Goal: Communication & Community: Ask a question

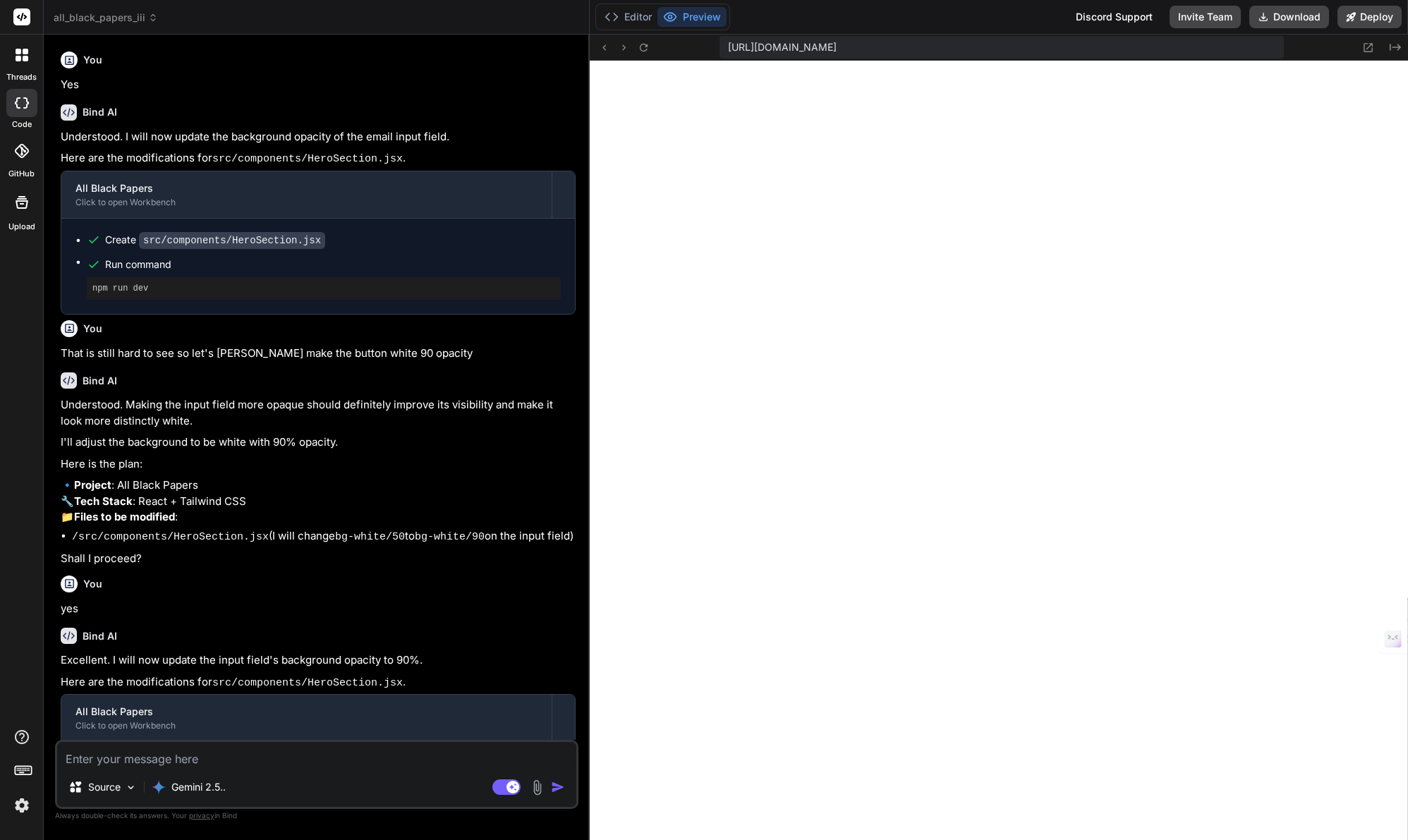
scroll to position [268, 0]
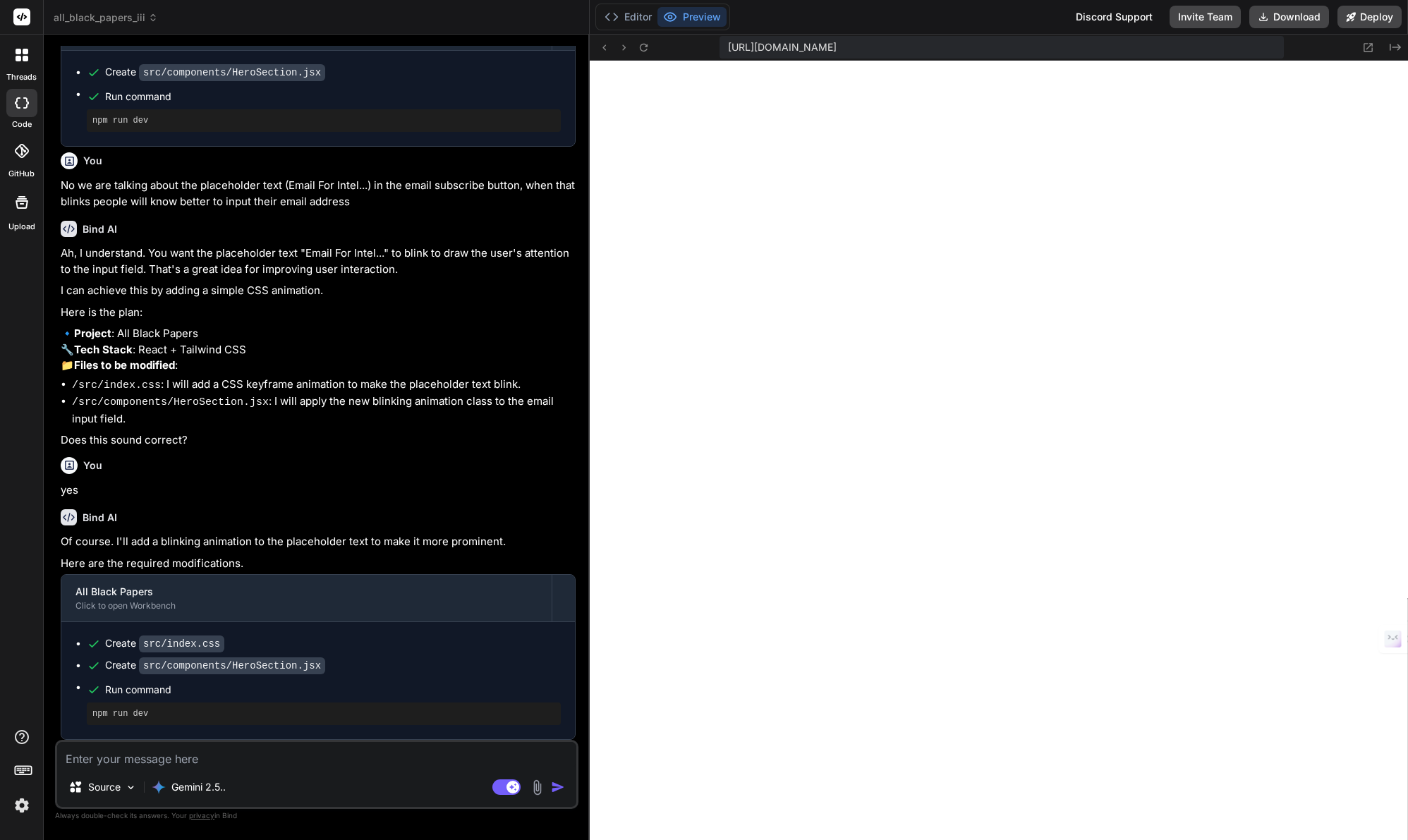
click at [105, 15] on span "all_black_papers_iii" at bounding box center [105, 18] width 104 height 14
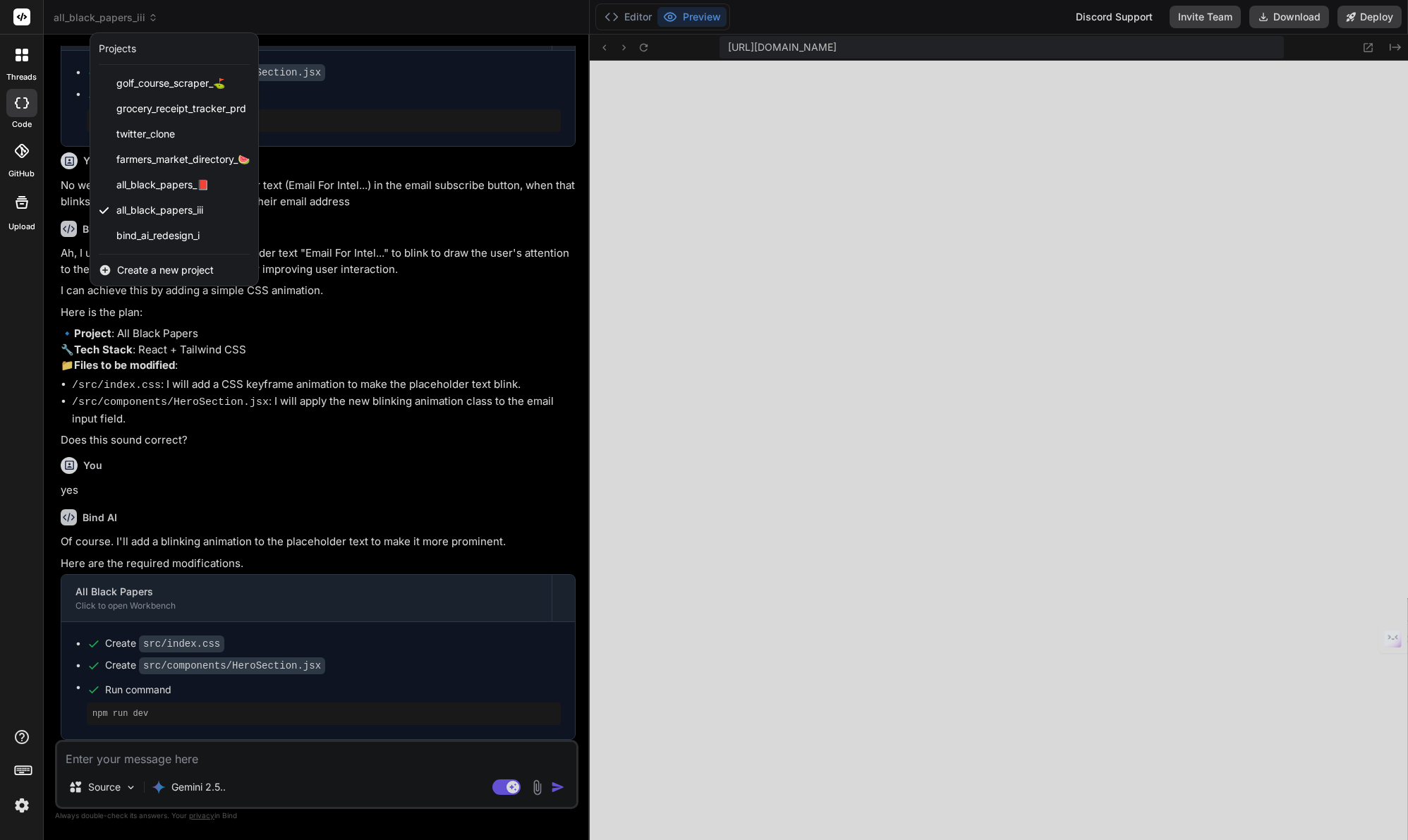
click at [165, 269] on span "Create a new project" at bounding box center [165, 270] width 97 height 14
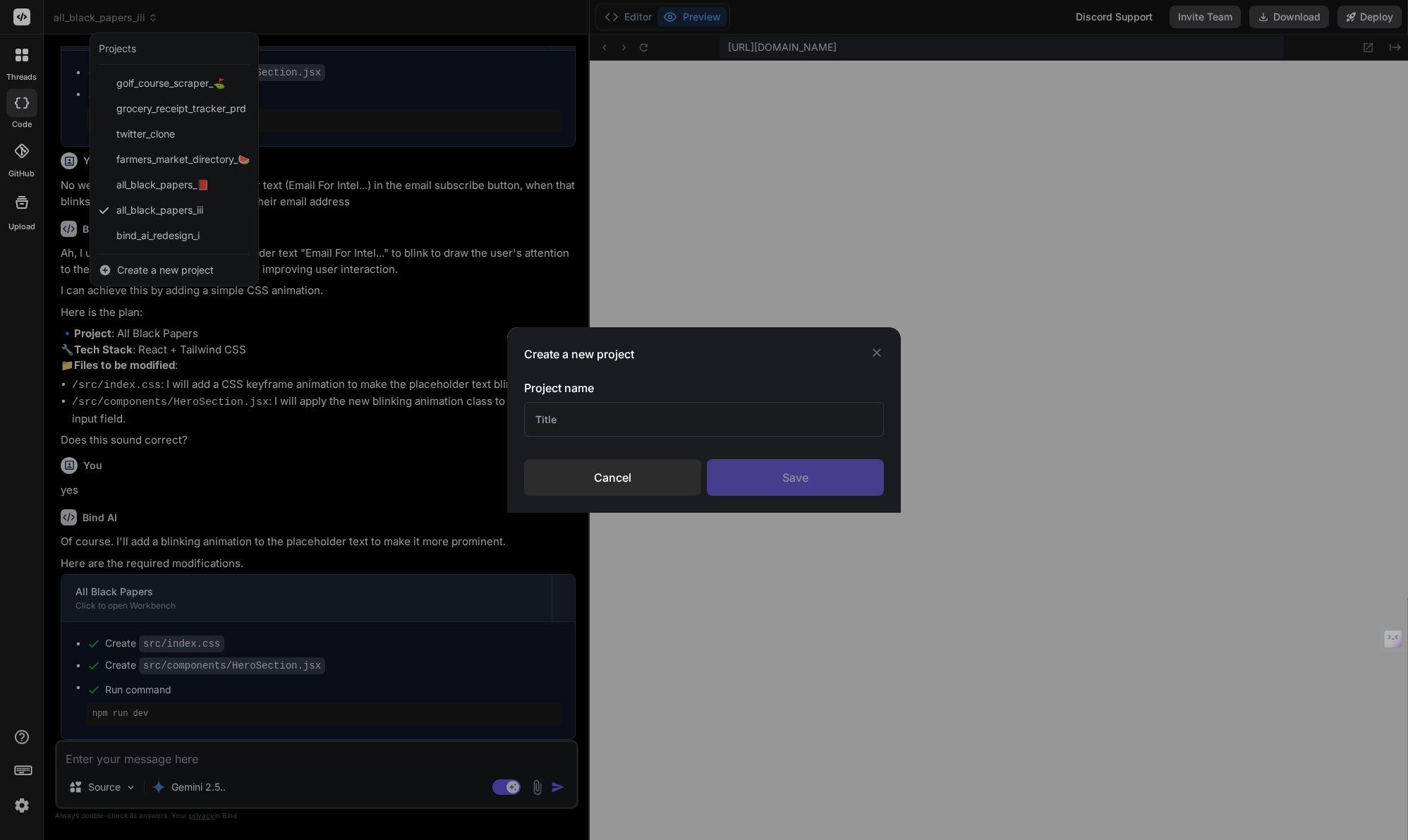
click at [590, 422] on input "text" at bounding box center [705, 418] width 361 height 34
type input "Interests Blueprints I"
click at [798, 482] on div "Save" at bounding box center [795, 478] width 177 height 37
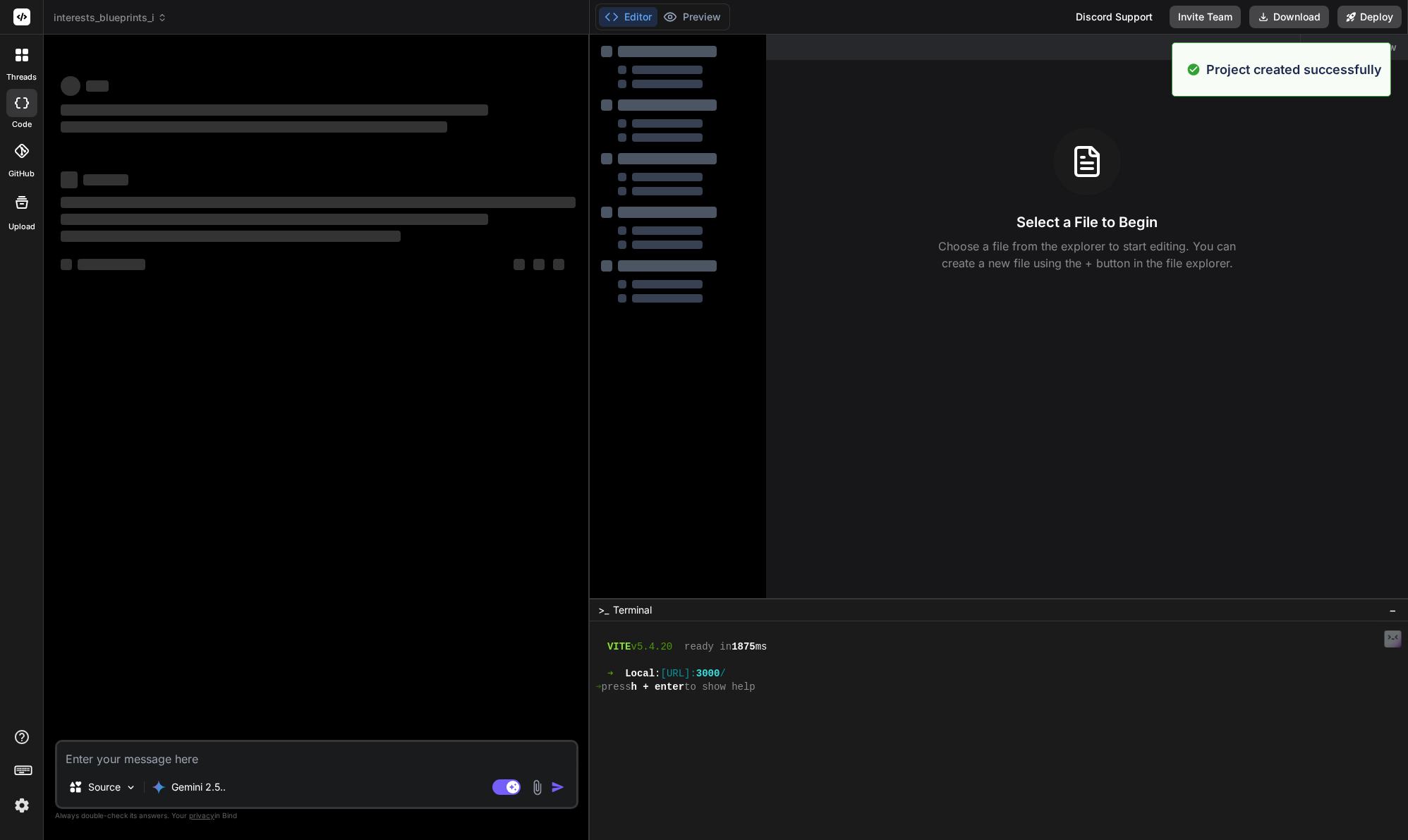
scroll to position [0, 0]
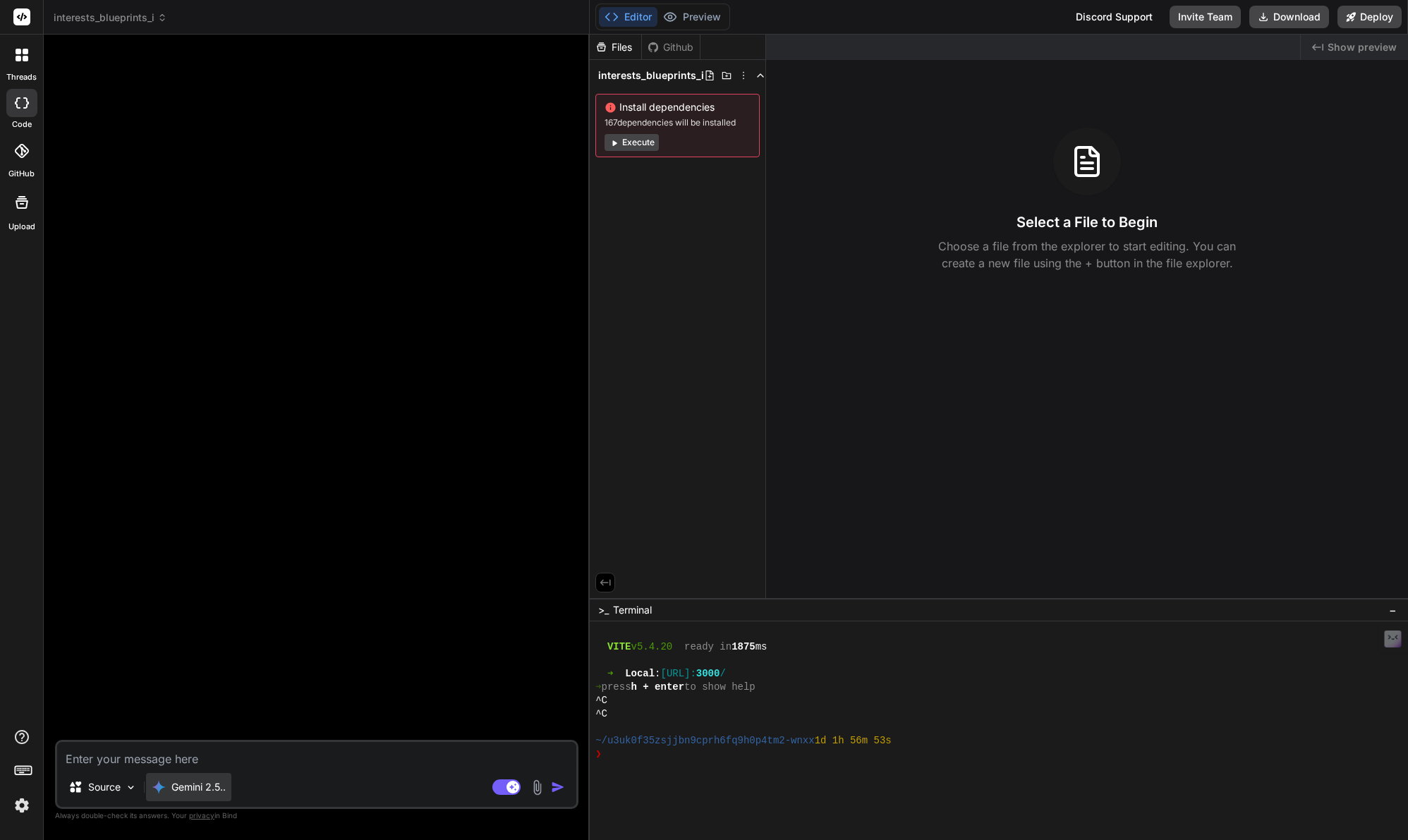
click at [195, 788] on p "Gemini 2.5.." at bounding box center [198, 787] width 54 height 14
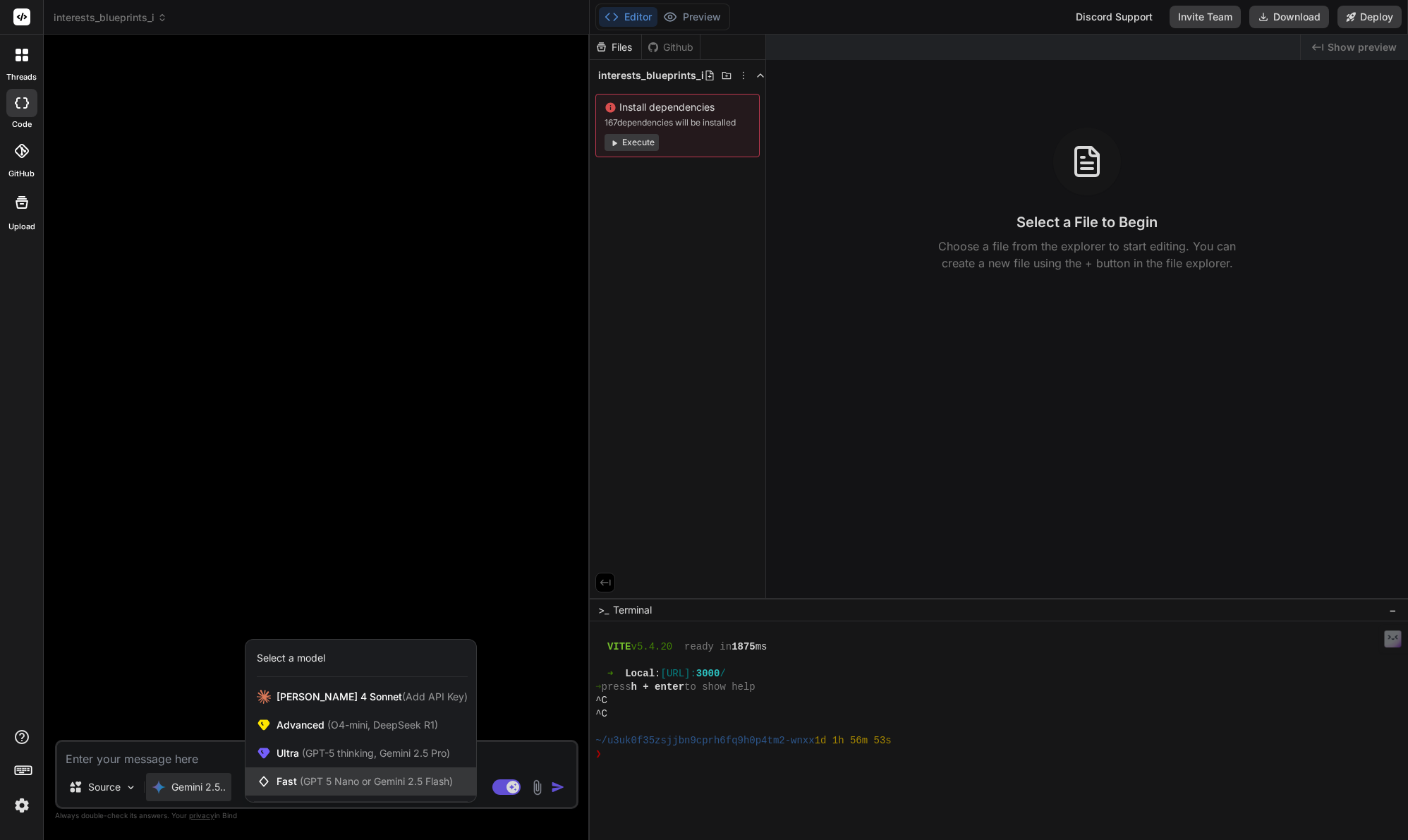
click at [317, 779] on span "(GPT 5 Nano or Gemini 2.5 Flash)" at bounding box center [376, 781] width 153 height 12
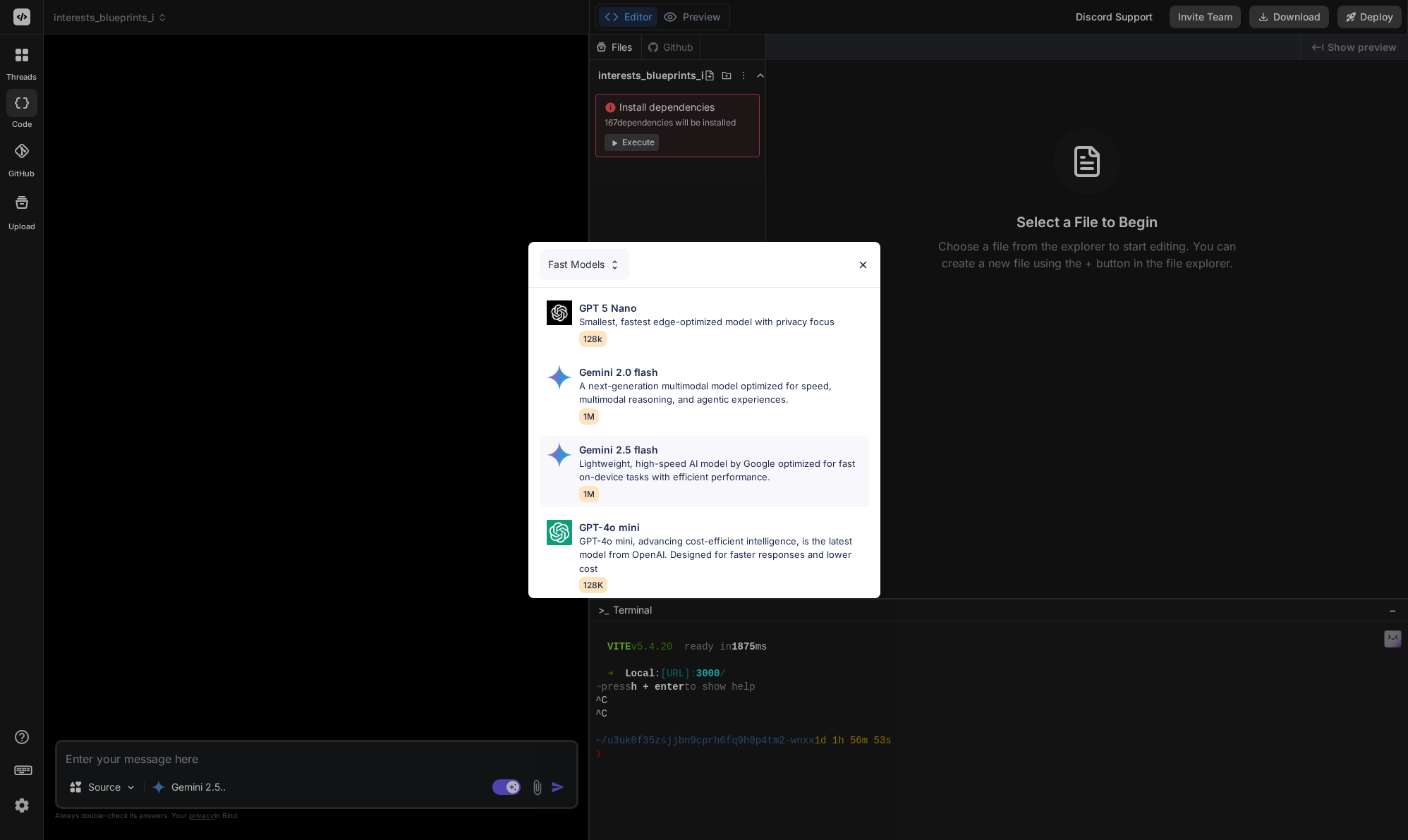
click at [623, 470] on p "Lightweight, high-speed AI model by Google optimized for fast on-device tasks w…" at bounding box center [724, 470] width 290 height 28
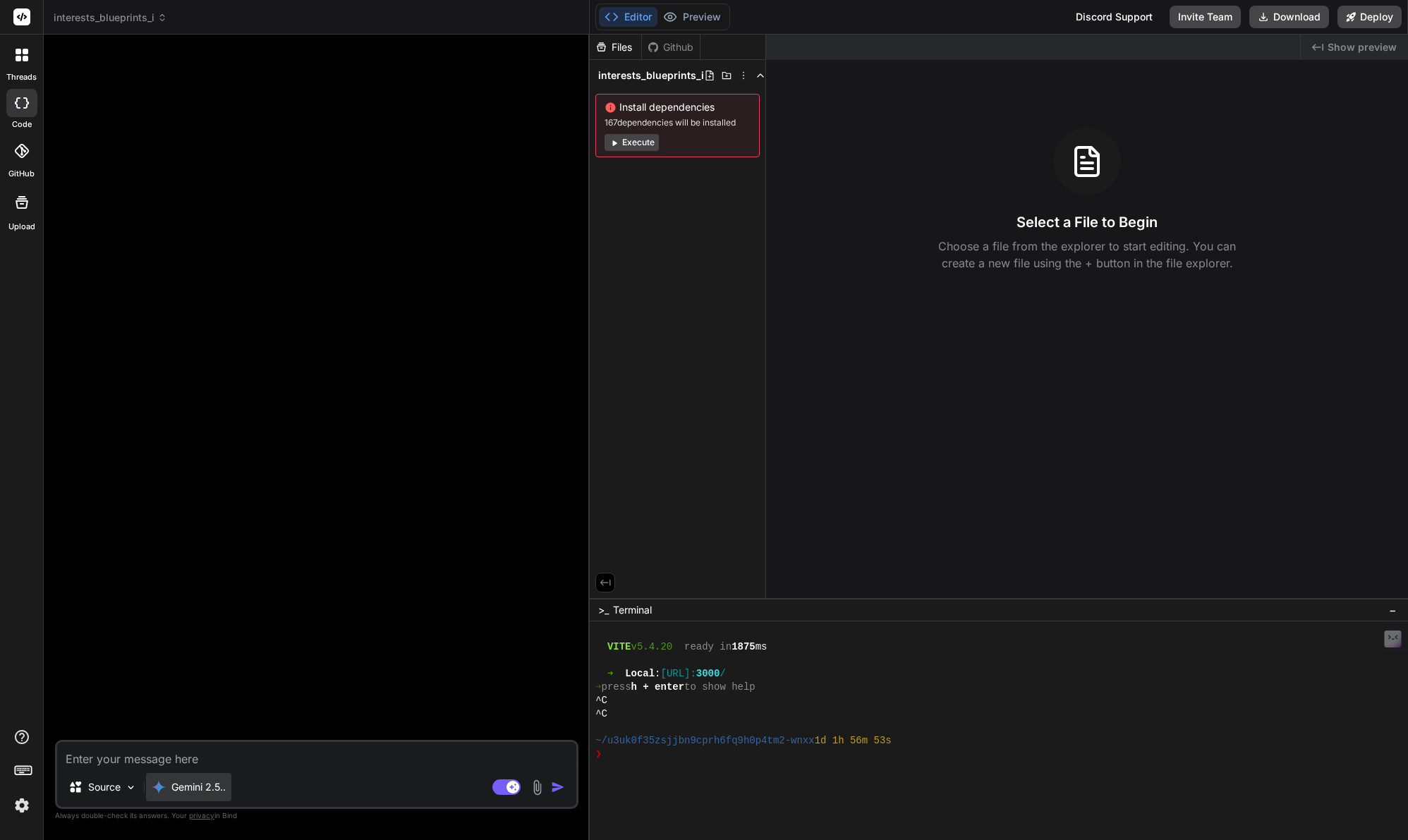
click at [193, 785] on p "Gemini 2.5.." at bounding box center [198, 787] width 54 height 14
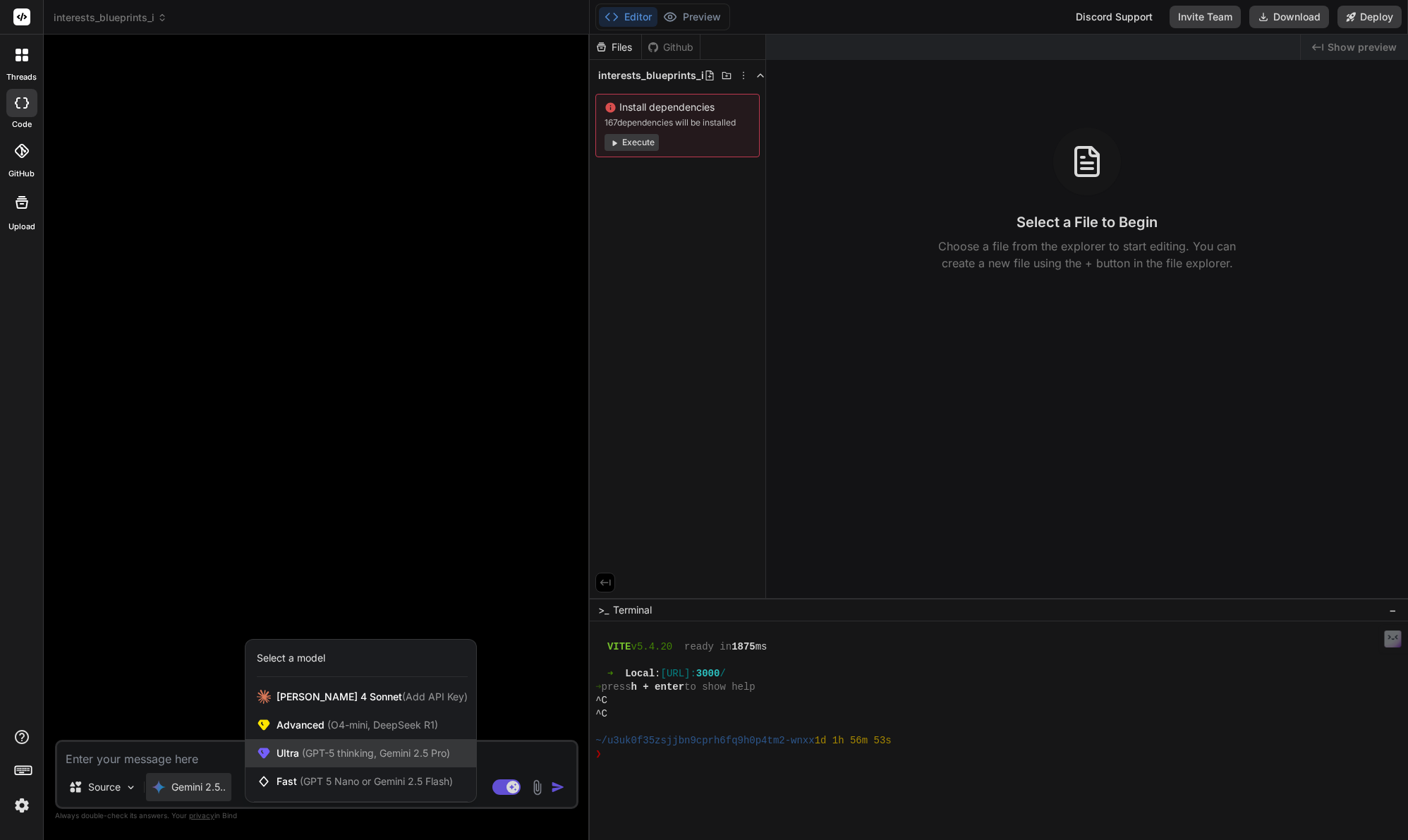
click at [305, 752] on span "(GPT-5 thinking, Gemini 2.5 Pro)" at bounding box center [374, 753] width 151 height 12
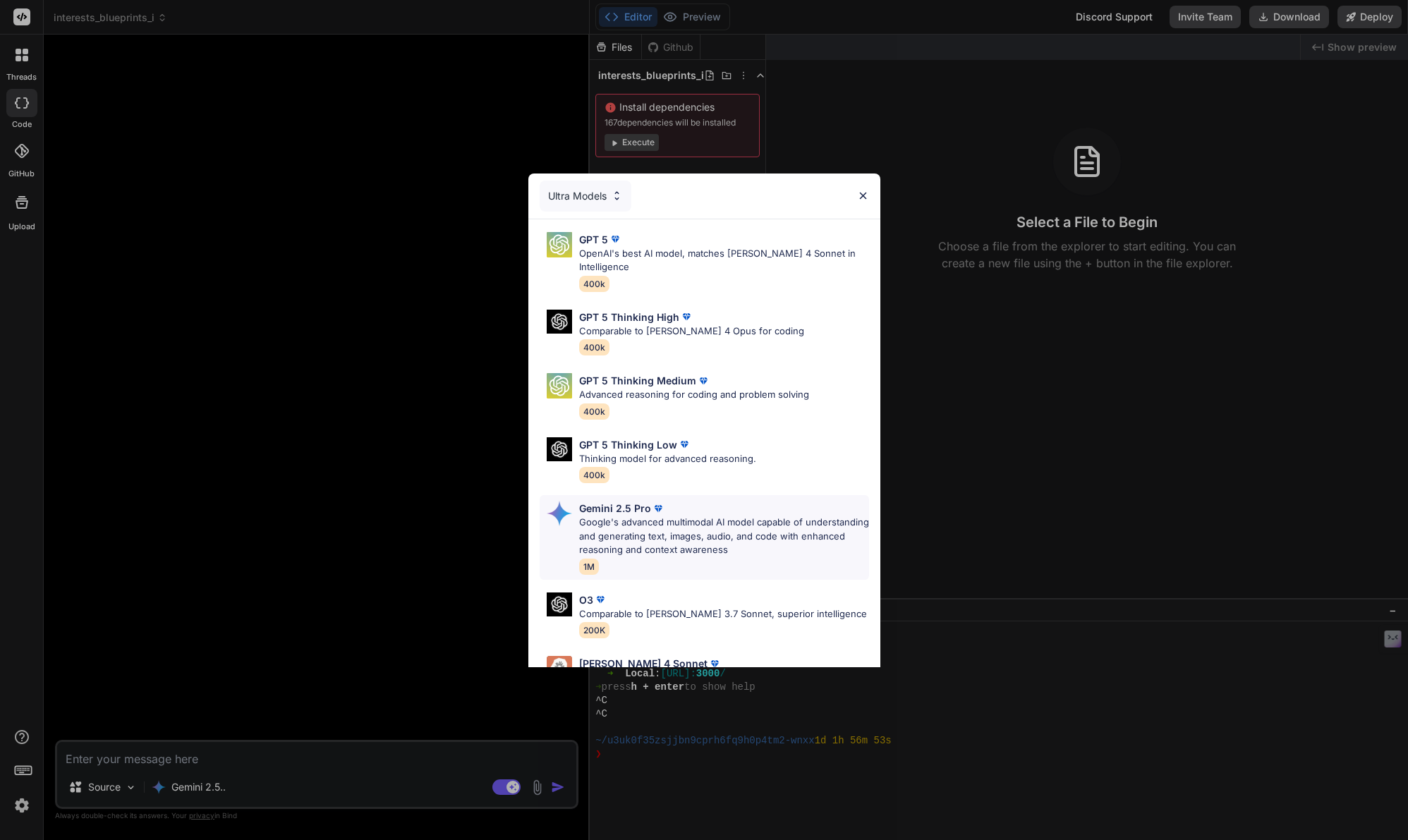
click at [595, 501] on p "Gemini 2.5 Pro" at bounding box center [615, 509] width 72 height 15
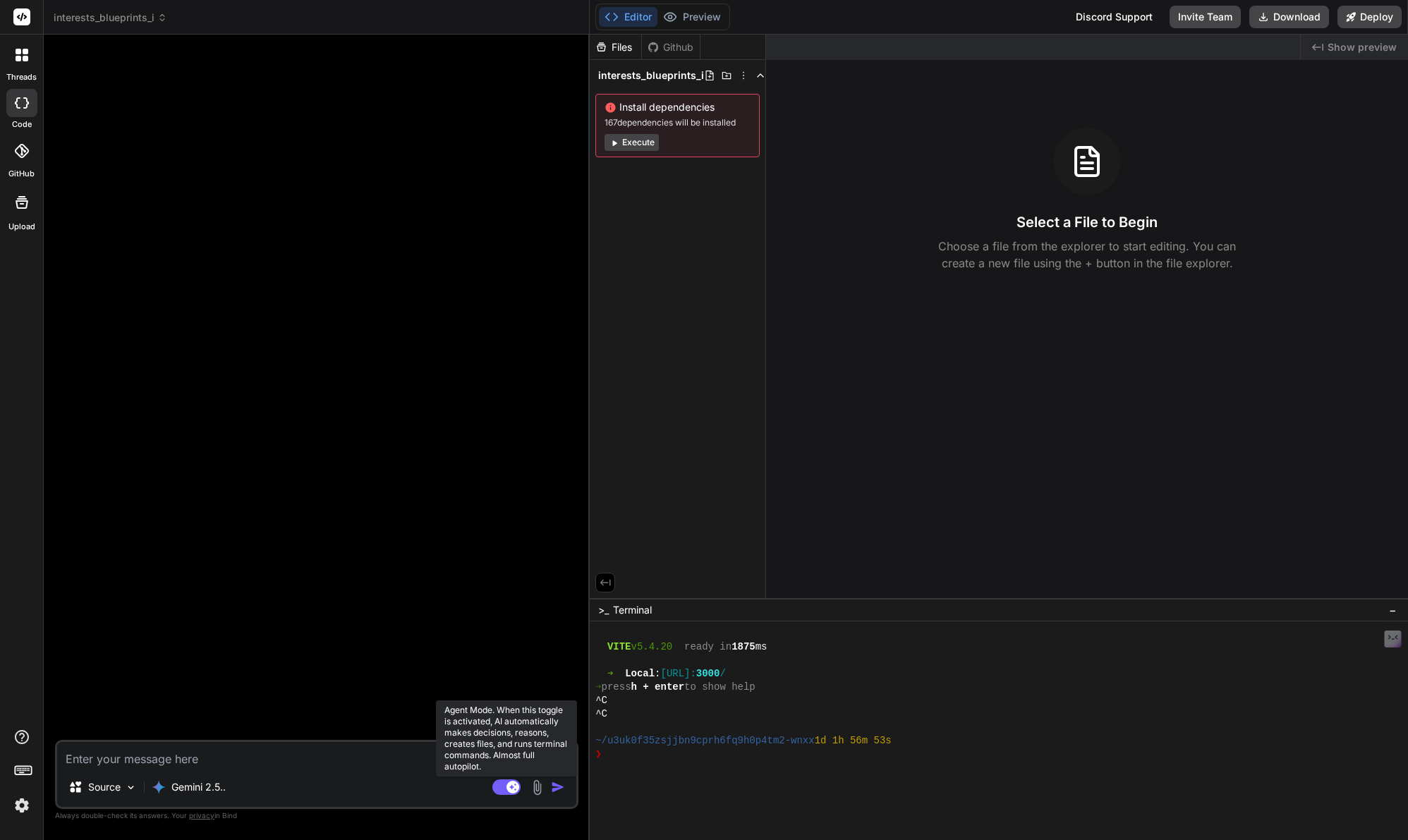
click at [501, 787] on rect at bounding box center [507, 787] width 28 height 16
click at [501, 787] on rect at bounding box center [499, 787] width 13 height 13
type textarea "x"
click at [24, 807] on img at bounding box center [22, 805] width 24 height 24
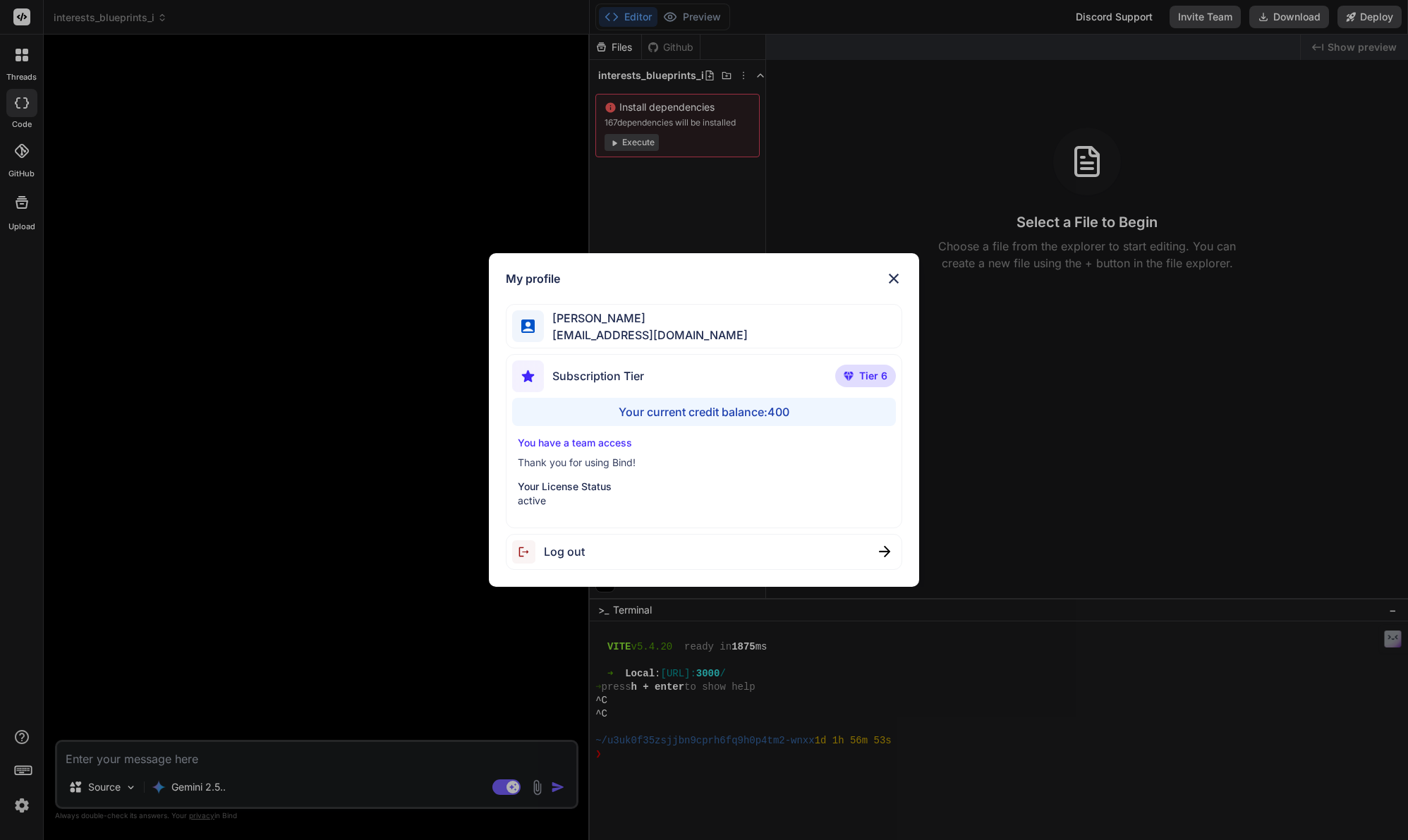
click at [24, 807] on div "My profile Tye Anderson fakewiseco@gmail.com Subscription Tier Tier 6 Your curr…" at bounding box center [704, 420] width 1408 height 840
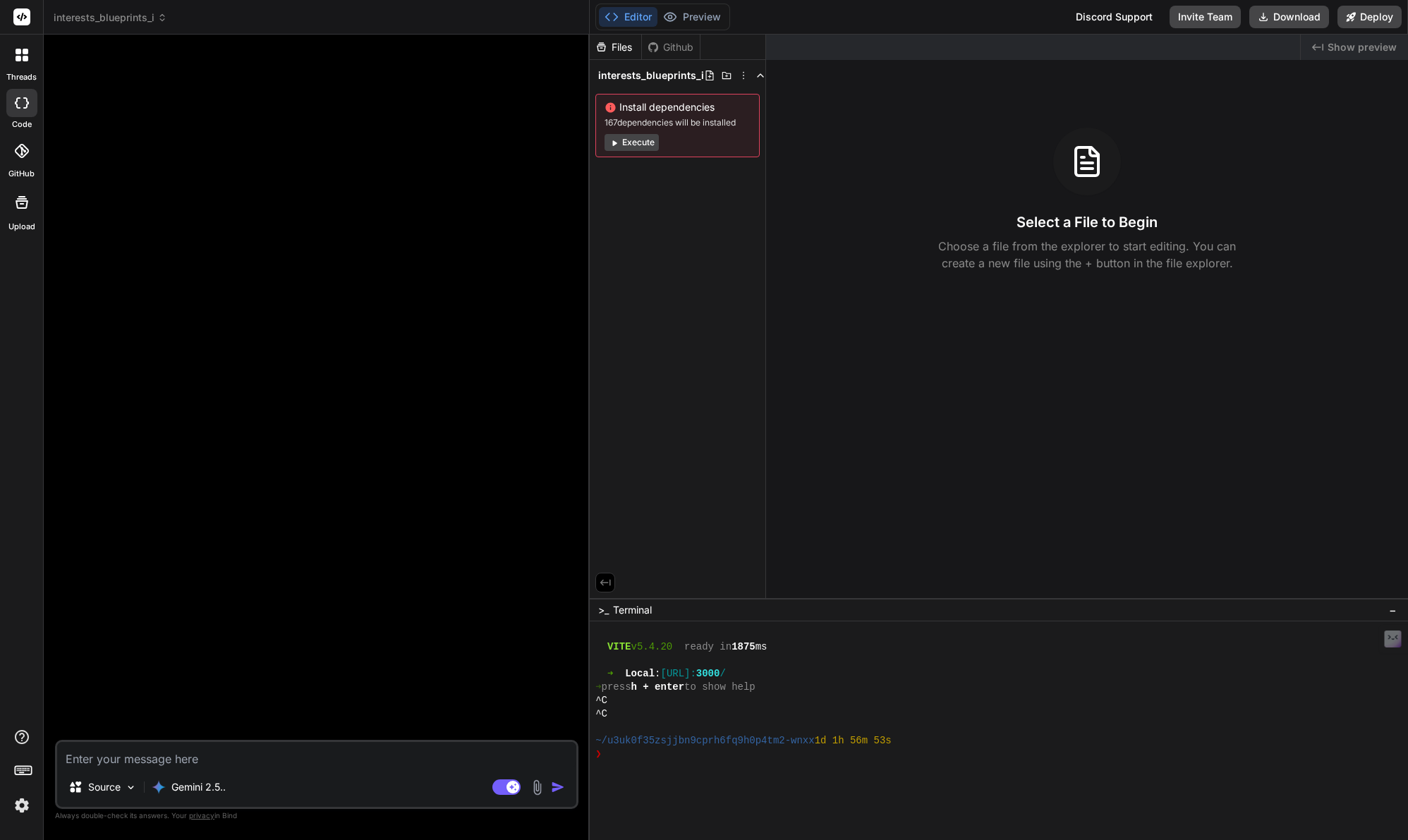
click at [101, 763] on textarea at bounding box center [317, 755] width 519 height 25
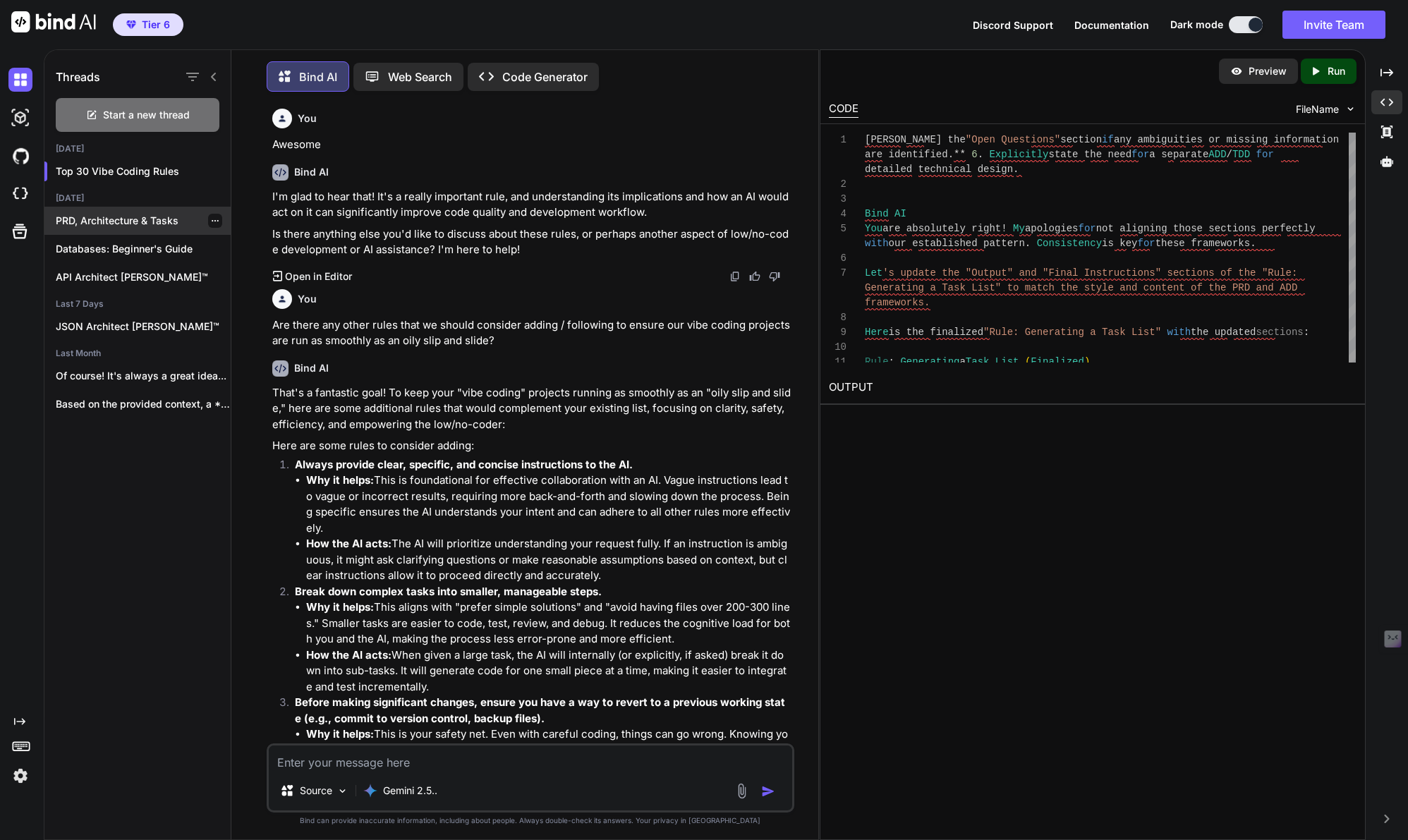
scroll to position [4605, 0]
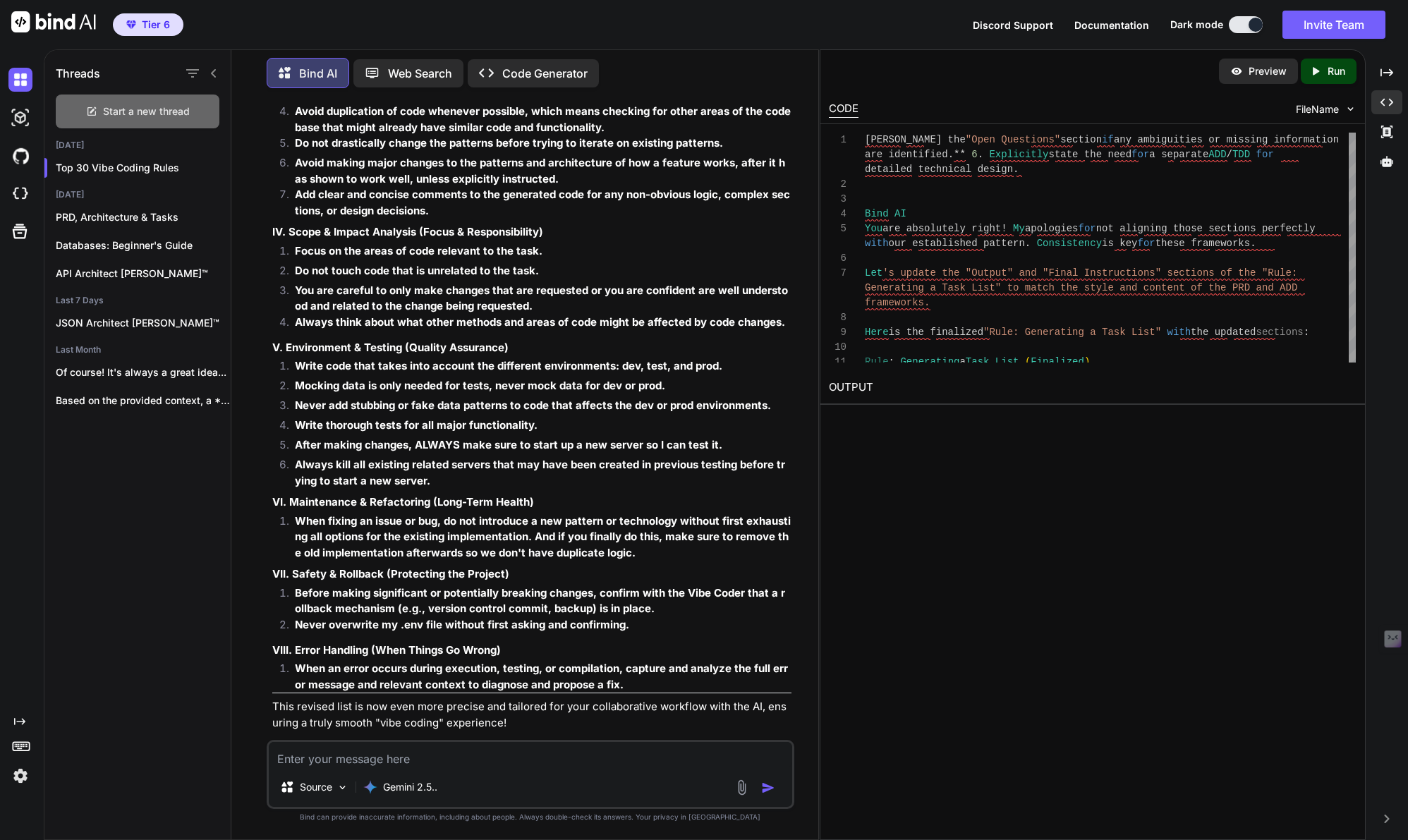
click at [150, 105] on span "Start a new thread" at bounding box center [146, 111] width 87 height 14
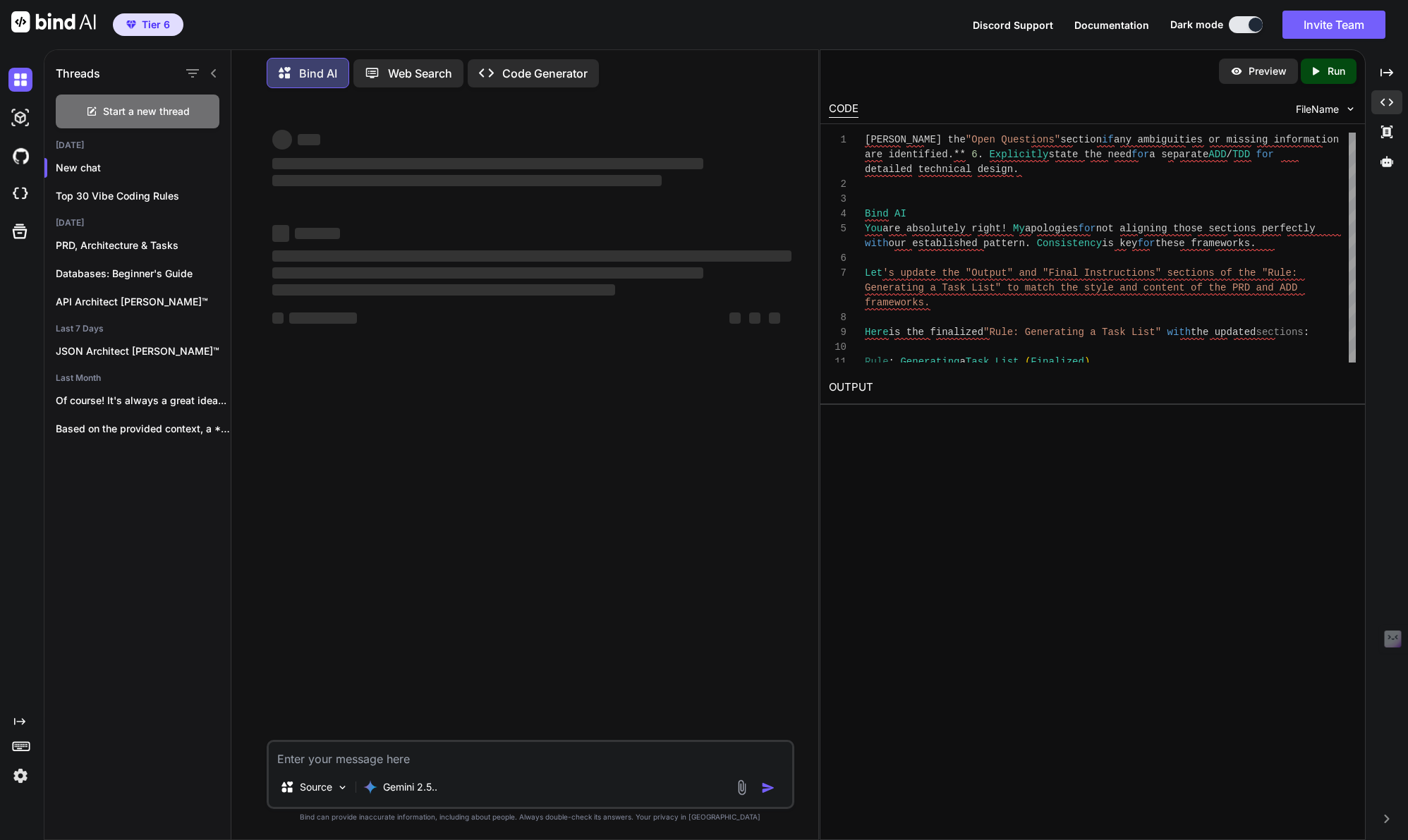
type textarea "x"
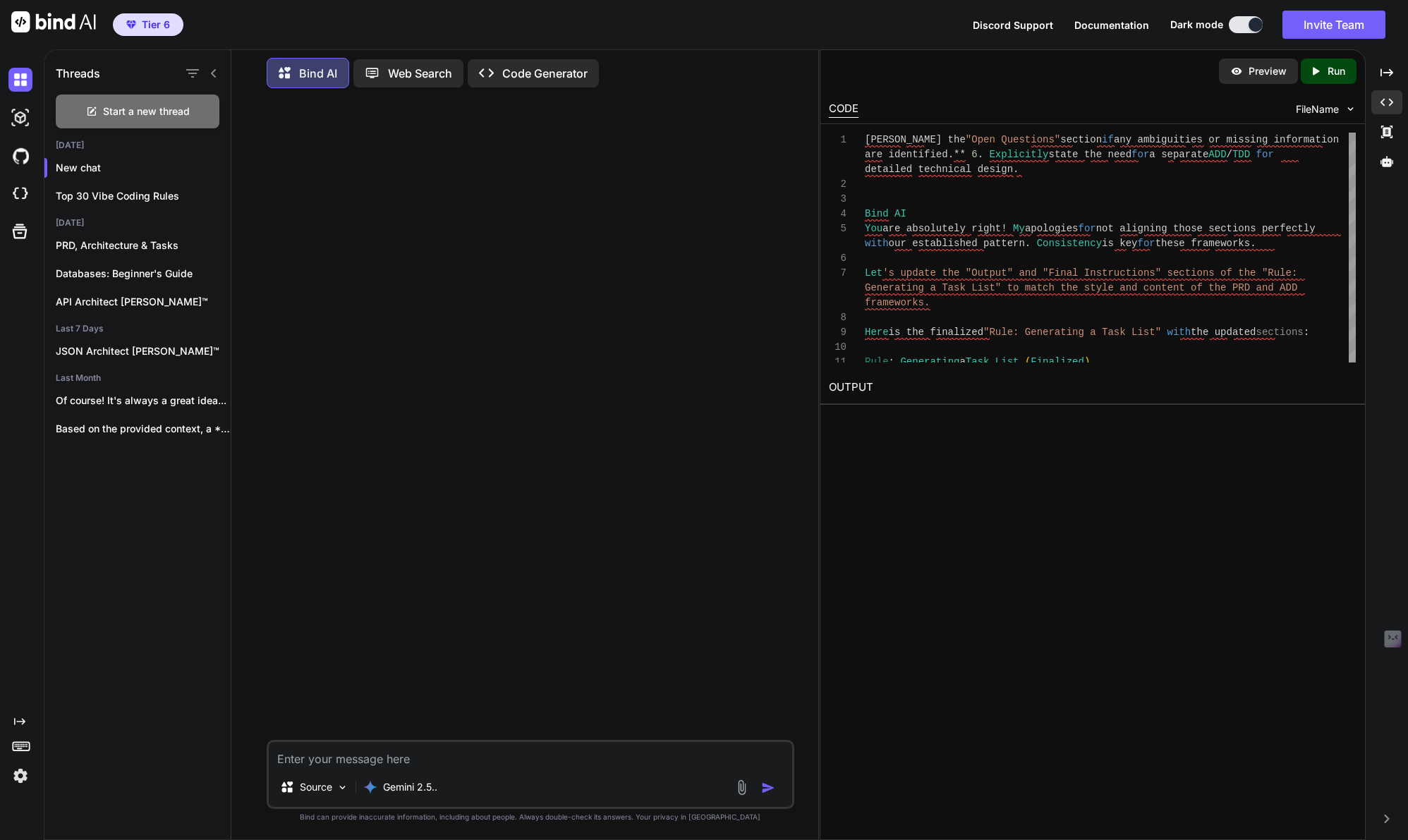
click at [311, 762] on textarea at bounding box center [530, 755] width 524 height 25
click at [316, 792] on p "Source" at bounding box center [316, 787] width 33 height 14
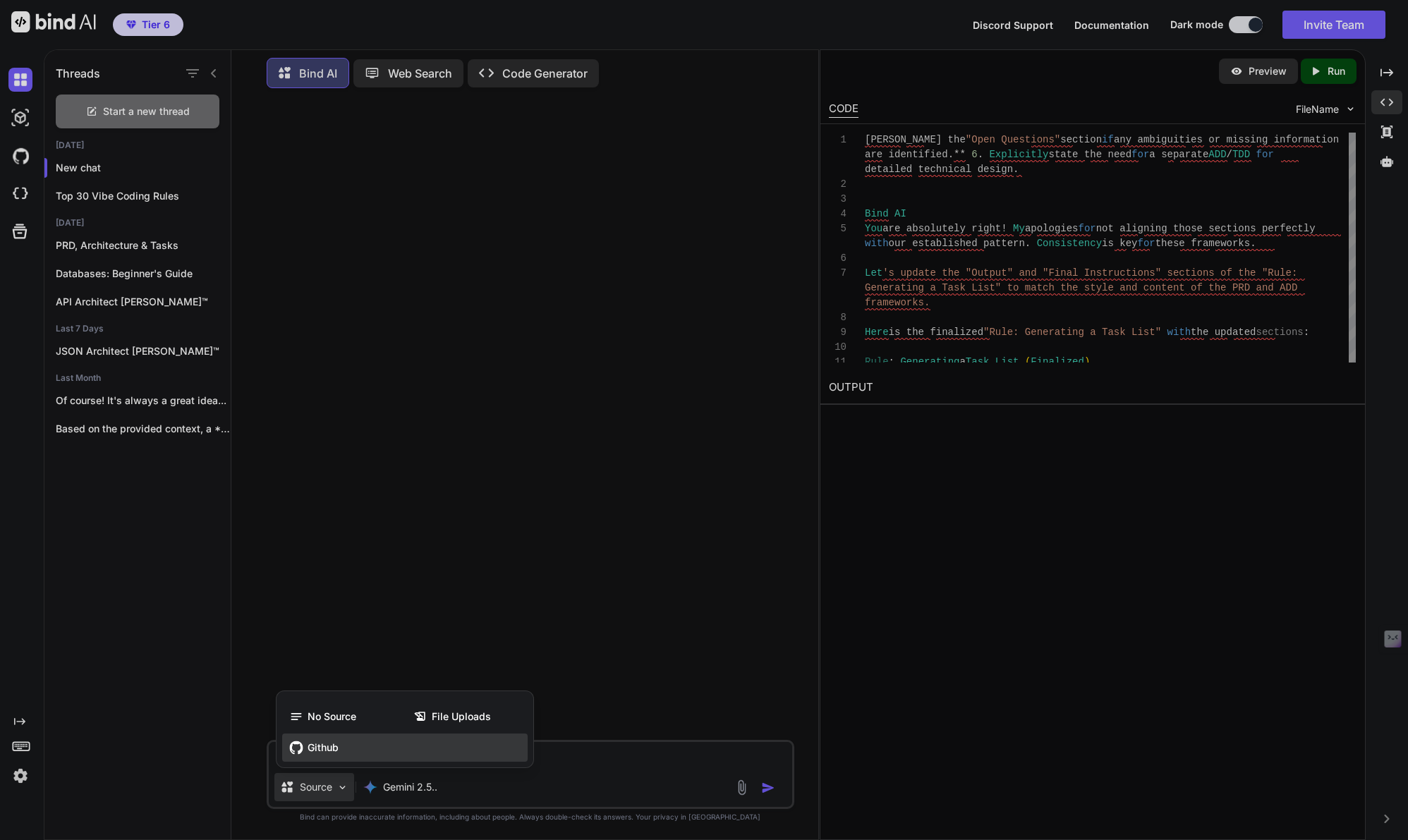
click at [330, 744] on span "Github" at bounding box center [322, 747] width 31 height 14
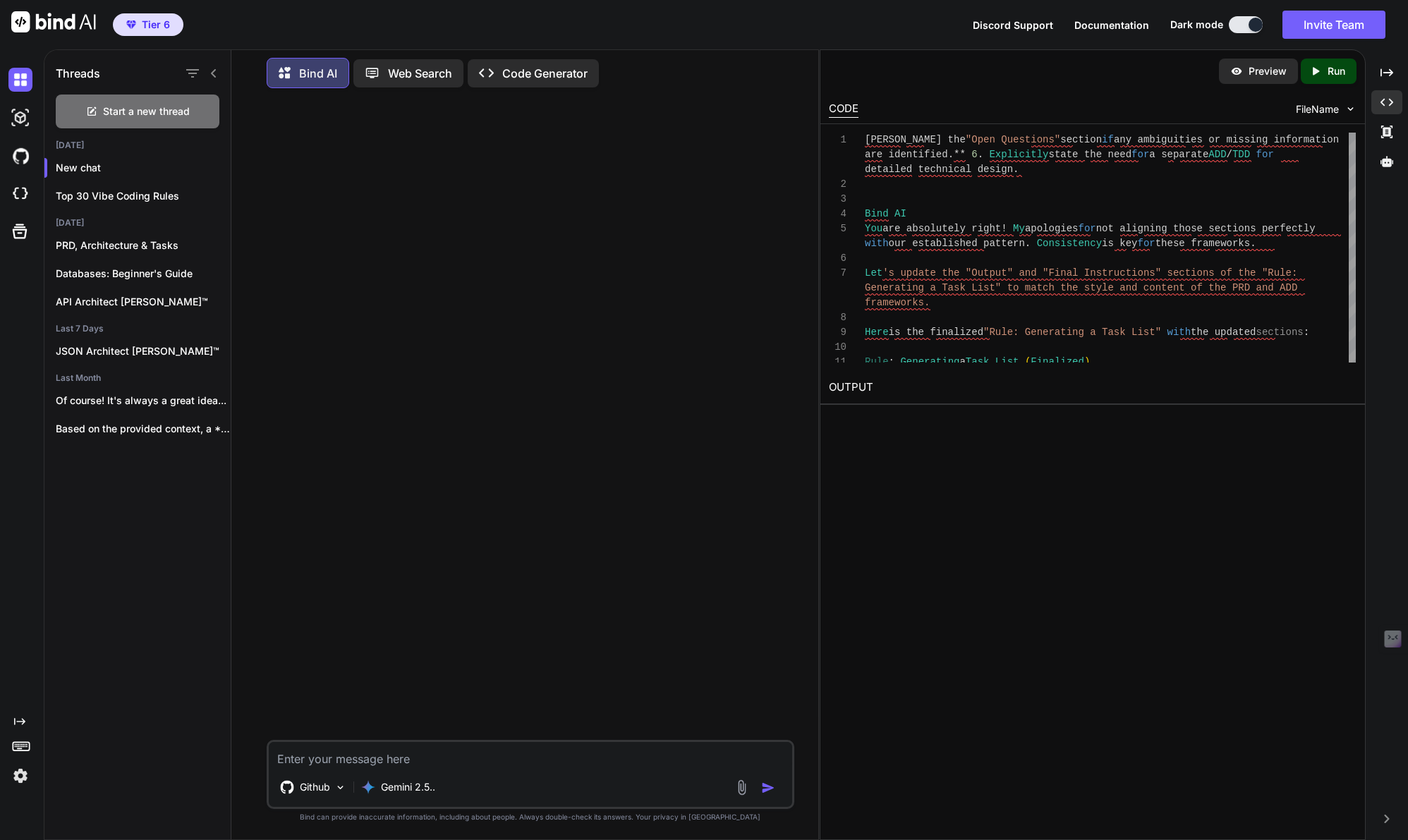
click at [361, 765] on textarea at bounding box center [530, 755] width 524 height 25
click at [413, 797] on div "Gemini 2.5.." at bounding box center [398, 787] width 85 height 28
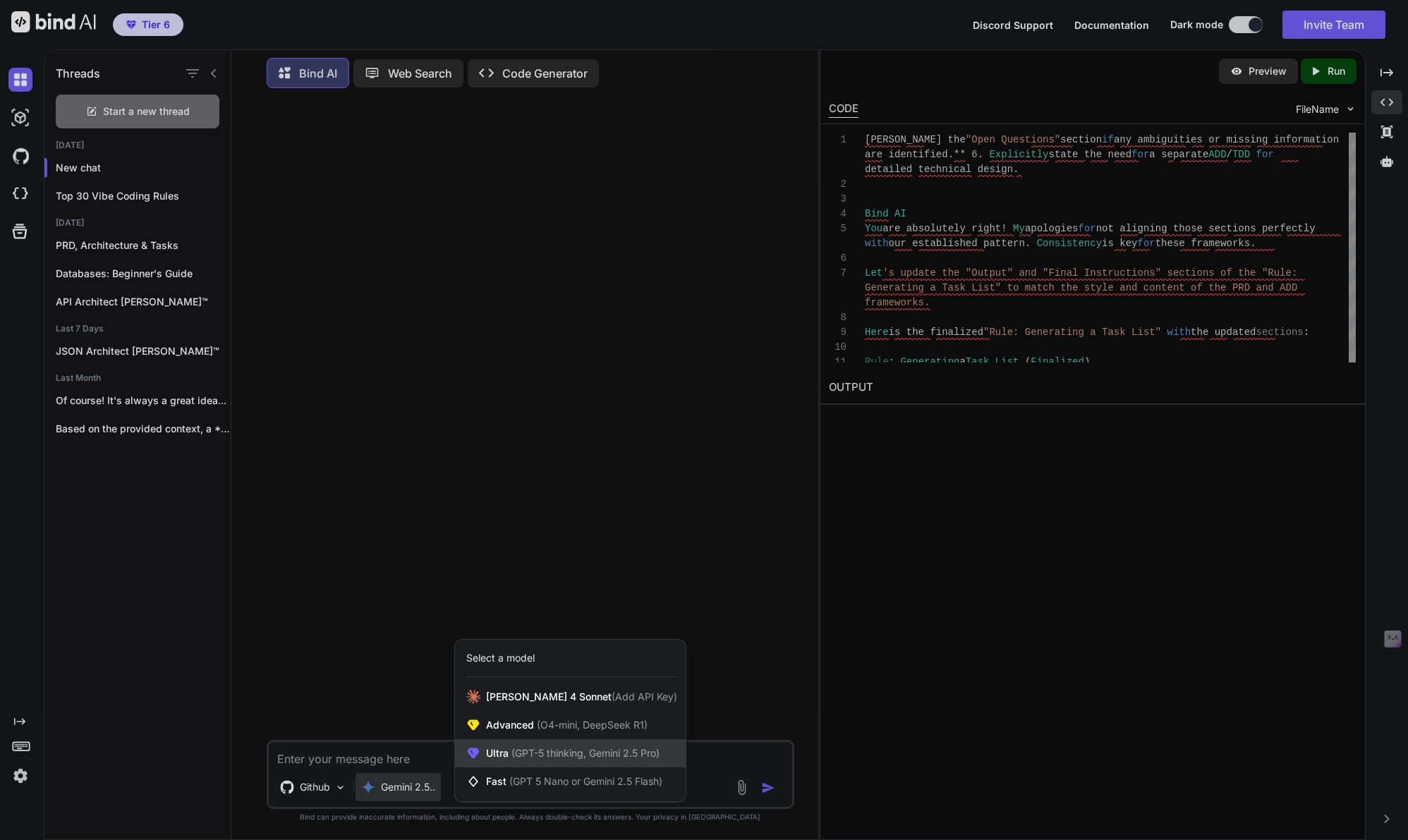
click at [509, 751] on span "(GPT-5 thinking, Gemini 2.5 Pro)" at bounding box center [584, 753] width 151 height 12
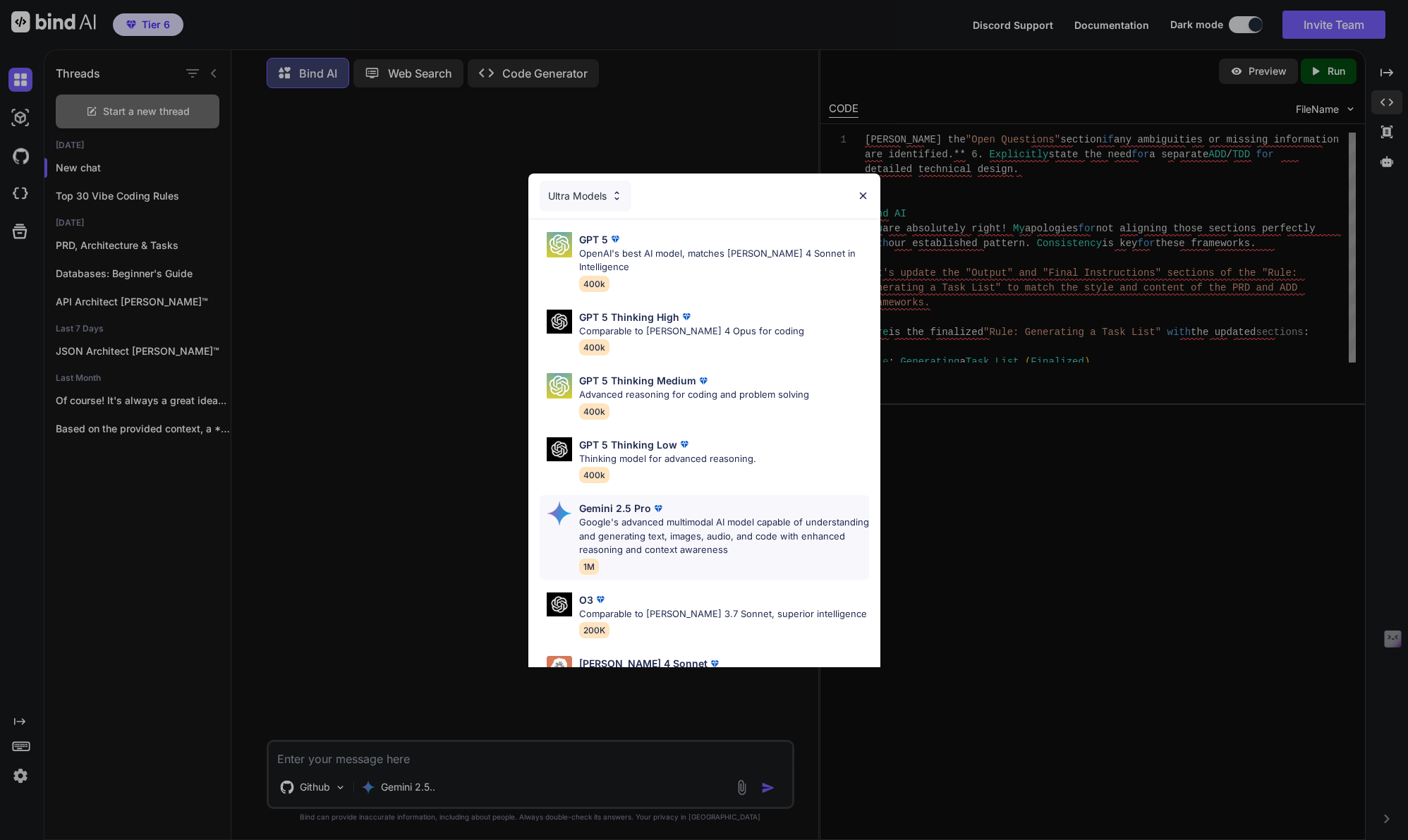
click at [613, 523] on p "Google's advanced multimodal AI model capable of understanding and generating t…" at bounding box center [724, 536] width 290 height 42
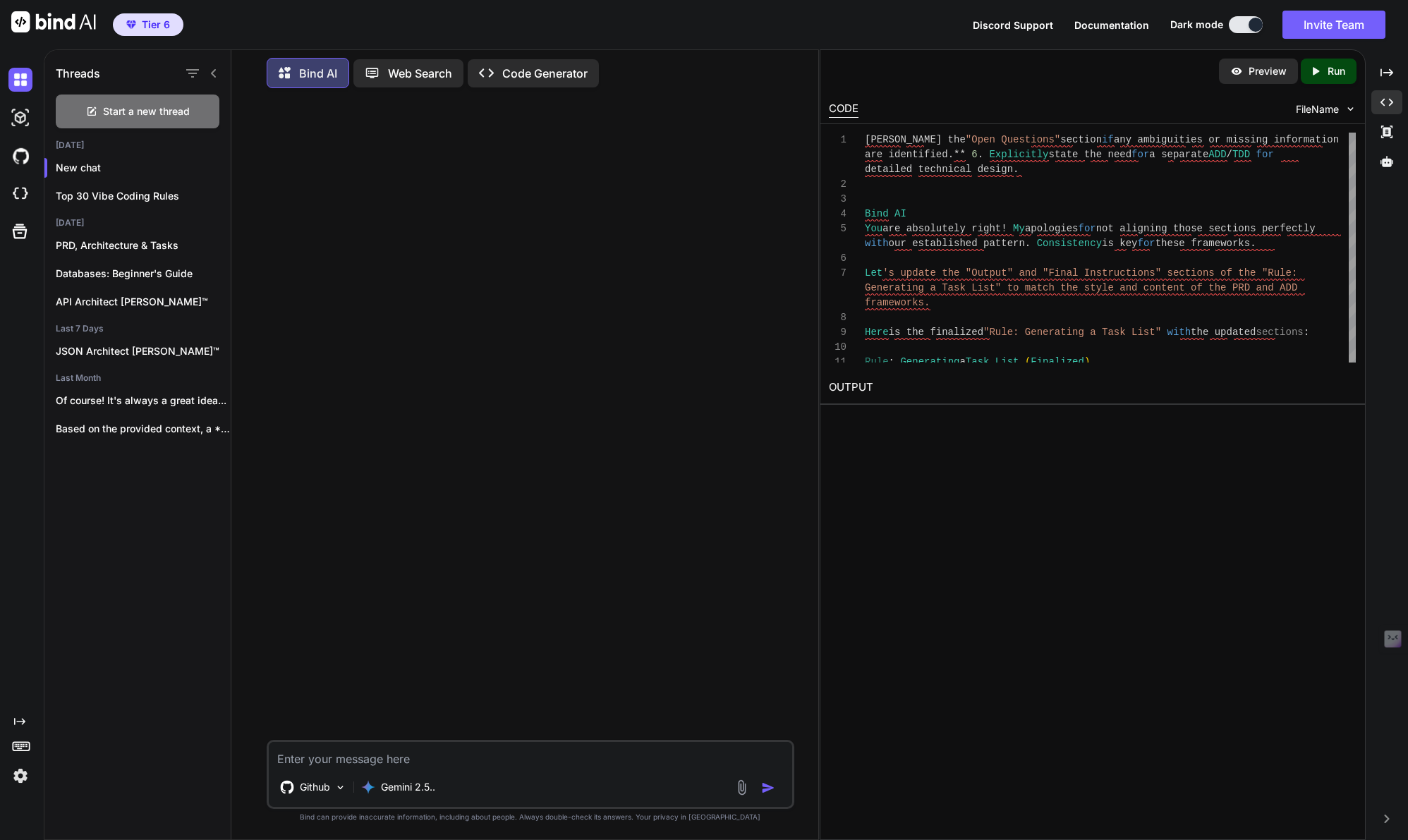
click at [333, 754] on textarea at bounding box center [530, 755] width 524 height 25
type textarea "Hi"
click at [425, 782] on p "Gemini 2.5.." at bounding box center [408, 787] width 54 height 14
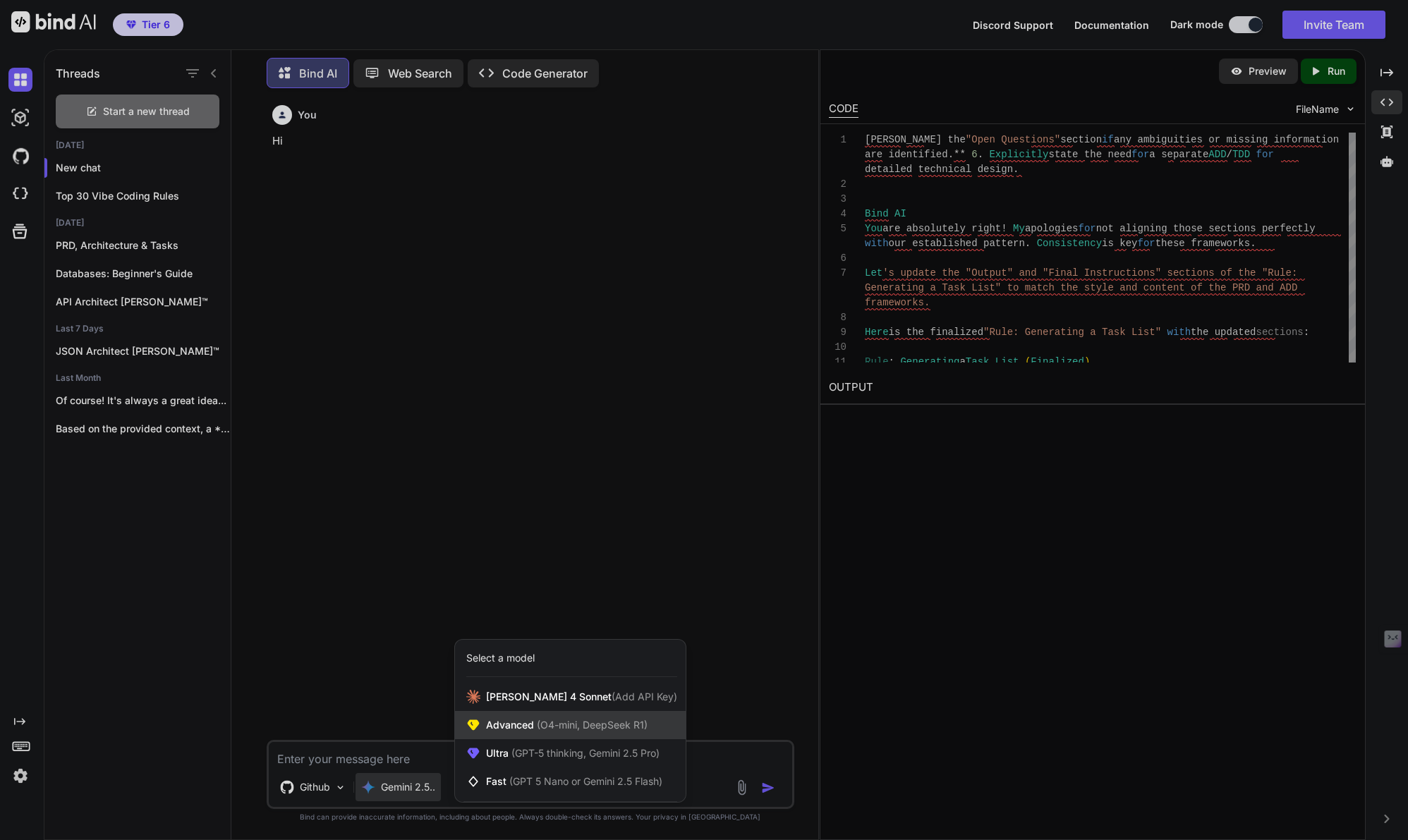
click at [524, 725] on span "Advanced (O4-mini, DeepSeek R1)" at bounding box center [566, 725] width 161 height 14
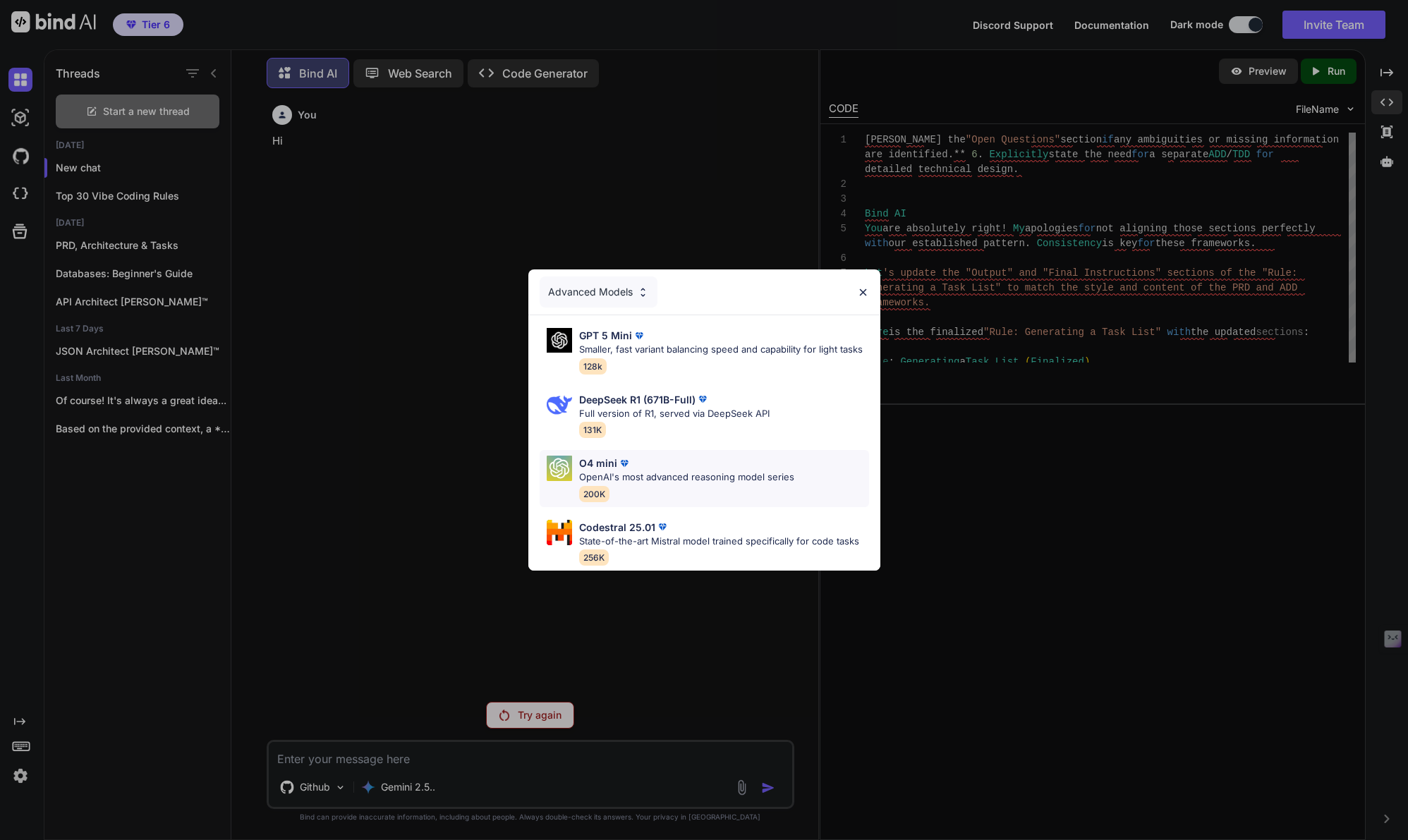
click at [608, 471] on p "OpenAI's most advanced reasoning model series" at bounding box center [687, 477] width 215 height 14
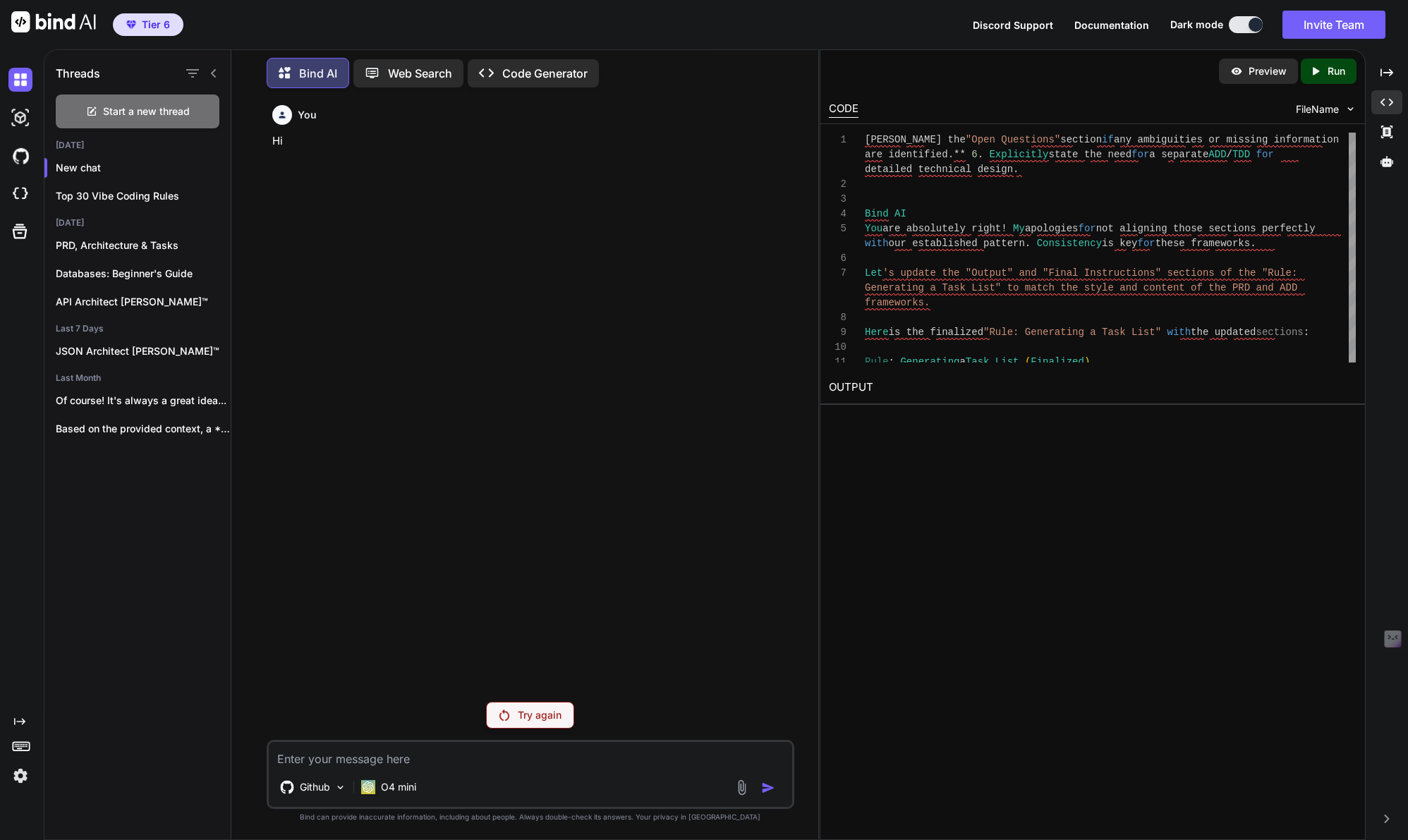
click at [533, 716] on p "Try again" at bounding box center [539, 715] width 43 height 14
click at [402, 788] on p "O4 mini" at bounding box center [398, 787] width 35 height 14
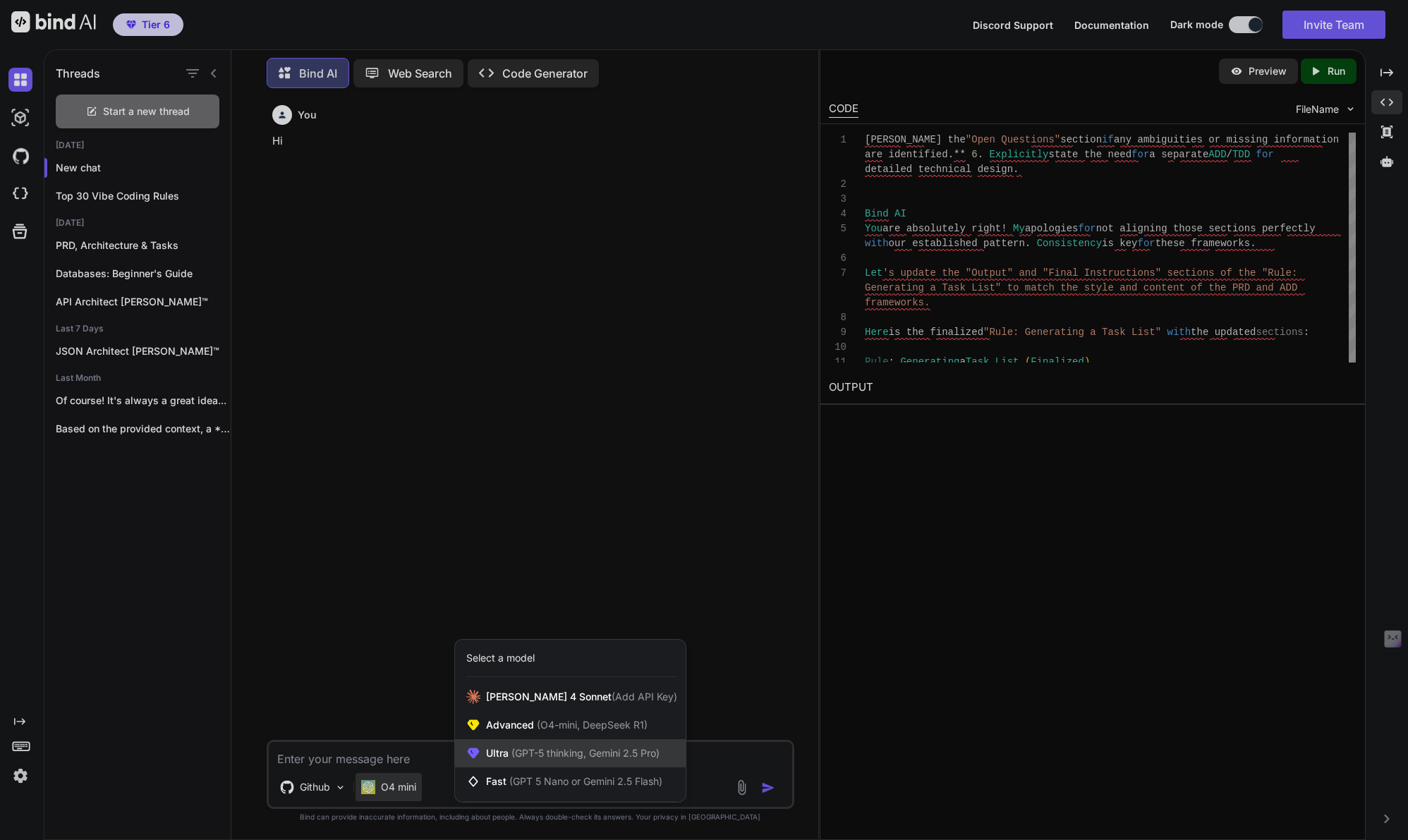
click at [521, 757] on span "(GPT-5 thinking, Gemini 2.5 Pro)" at bounding box center [584, 753] width 151 height 12
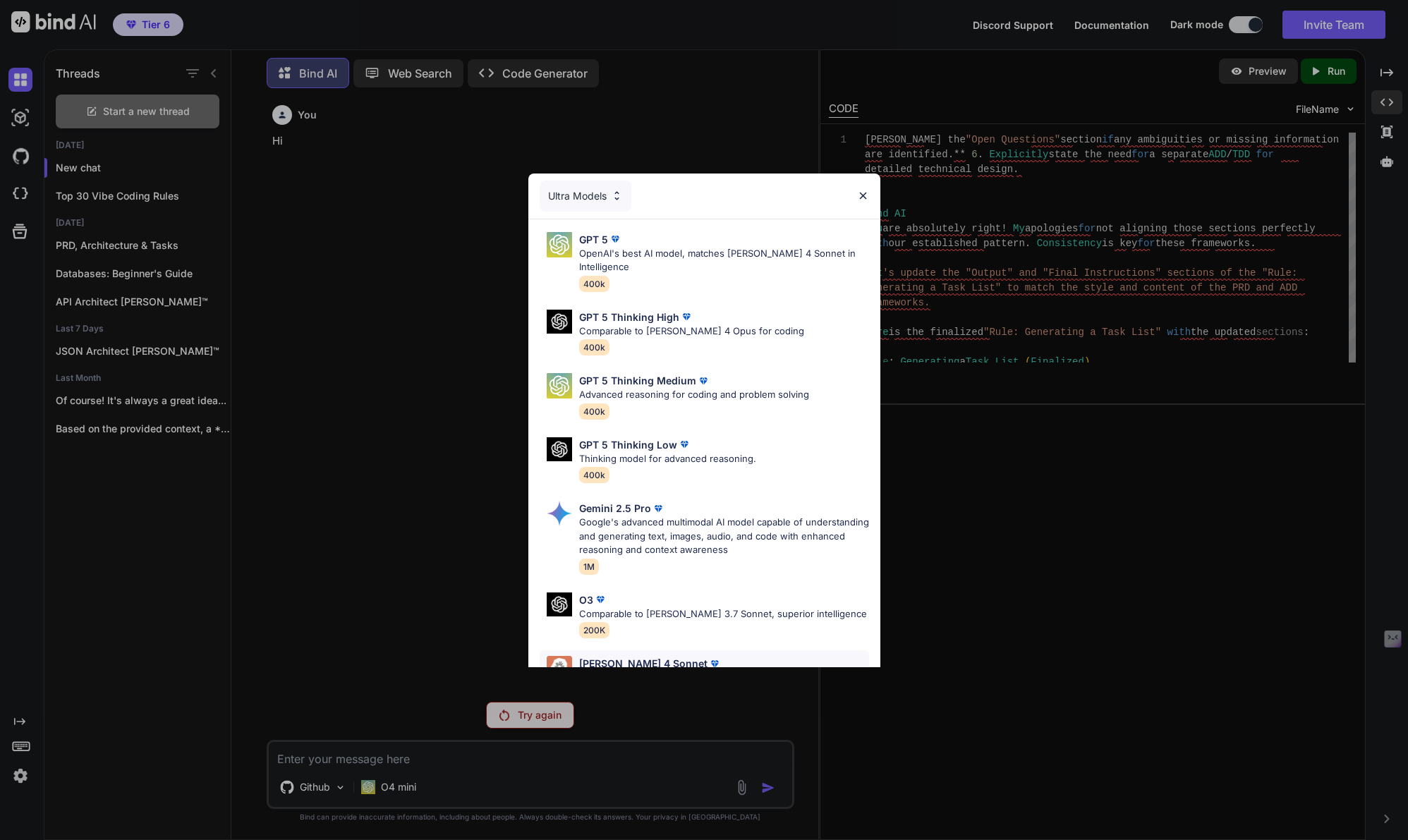
click at [592, 656] on p "[PERSON_NAME] 4 Sonnet" at bounding box center [644, 664] width 129 height 15
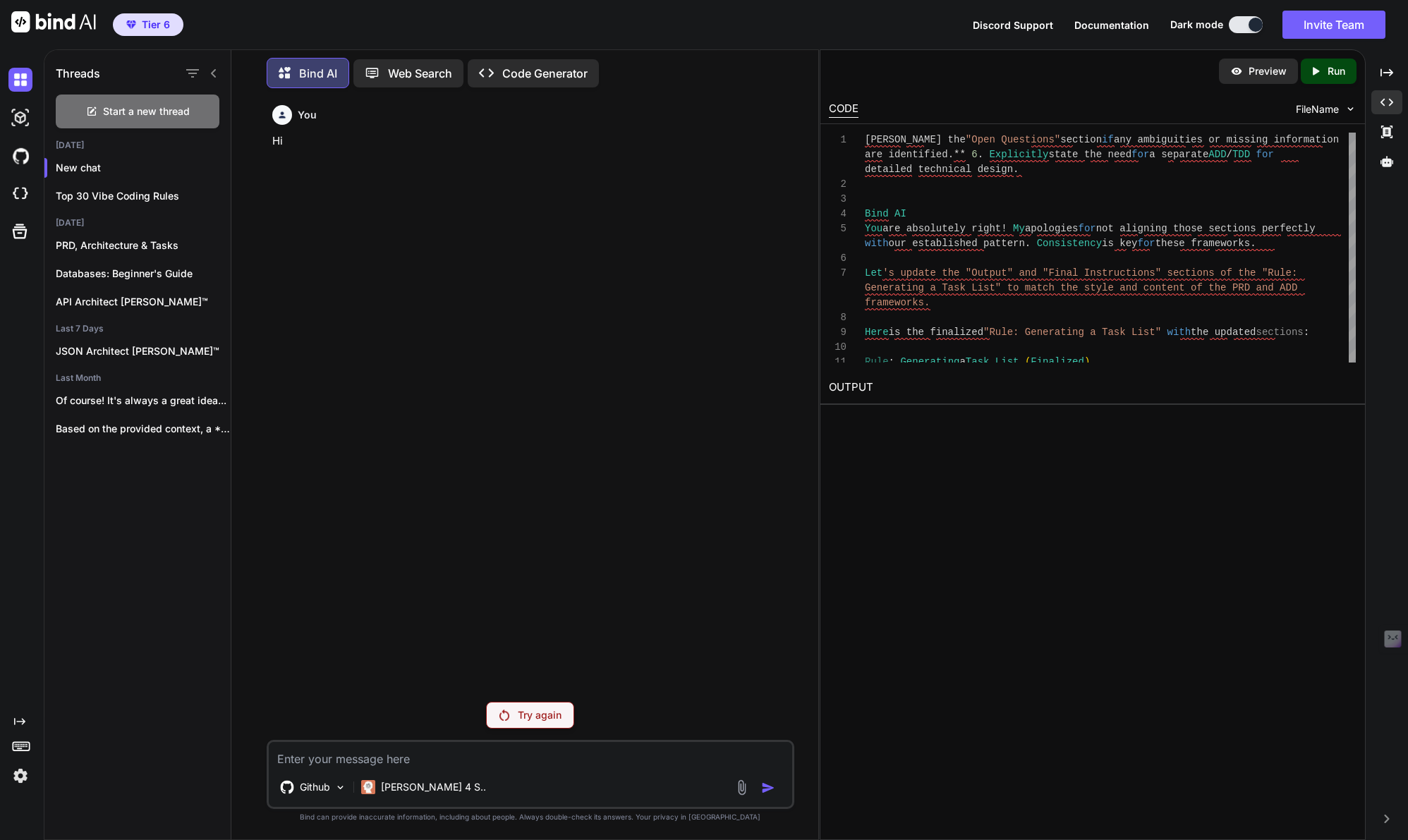
click at [521, 720] on p "Try again" at bounding box center [539, 715] width 43 height 14
click at [399, 789] on p "[PERSON_NAME] 4 S.." at bounding box center [433, 787] width 105 height 14
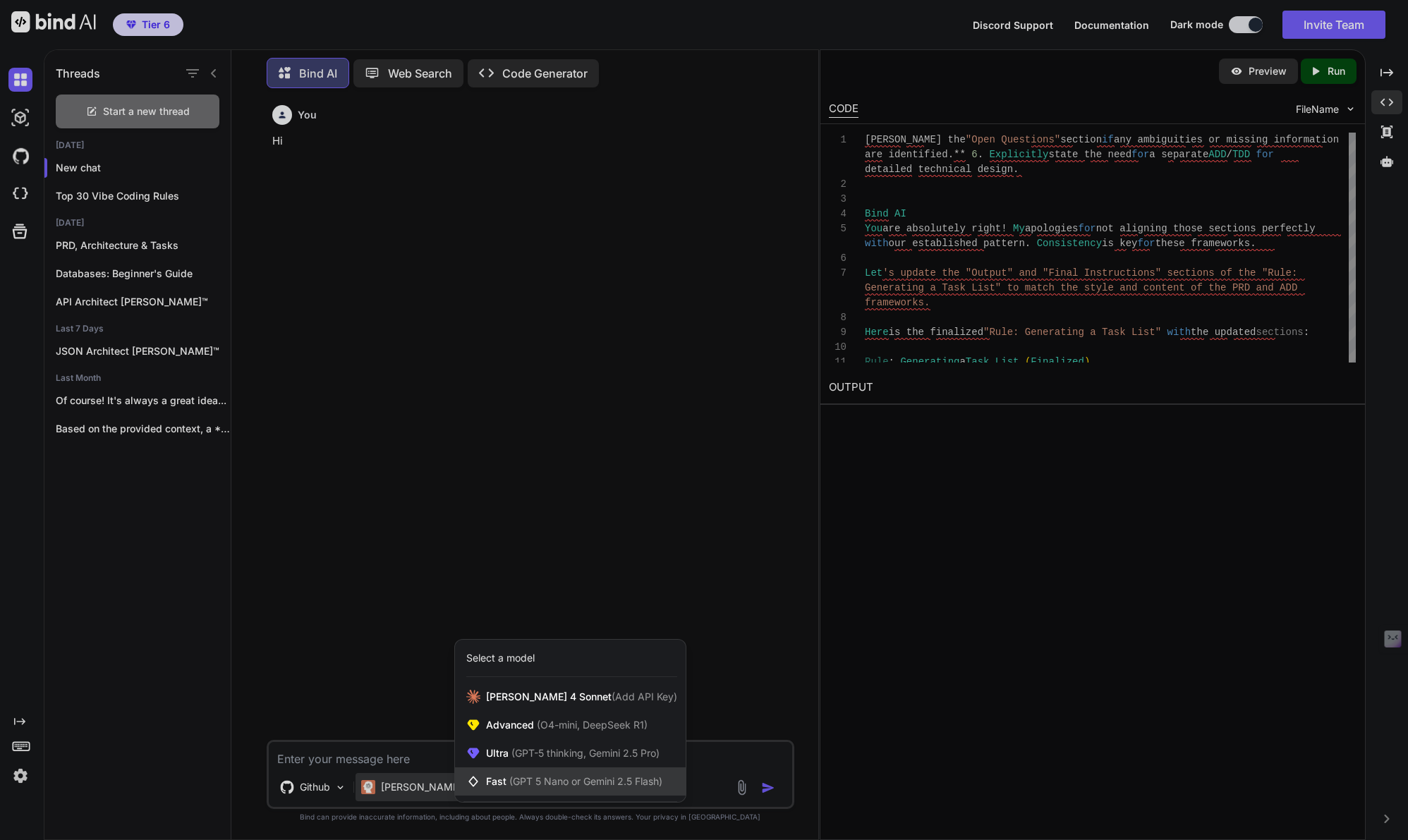
click at [499, 774] on div "Fast (GPT 5 Nano or Gemini 2.5 Flash)" at bounding box center [570, 782] width 230 height 28
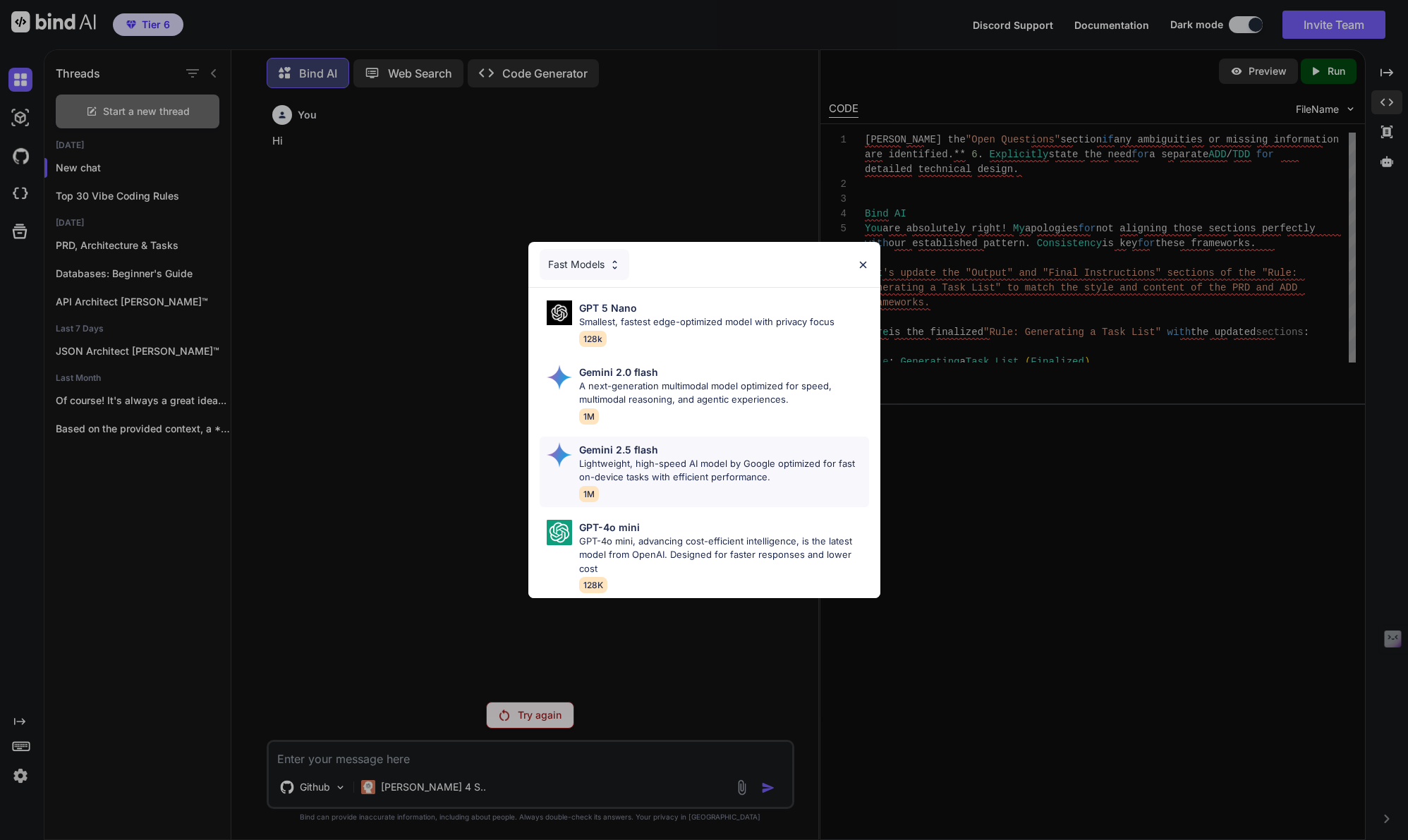
click at [601, 478] on p "Lightweight, high-speed AI model by Google optimized for fast on-device tasks w…" at bounding box center [724, 470] width 290 height 28
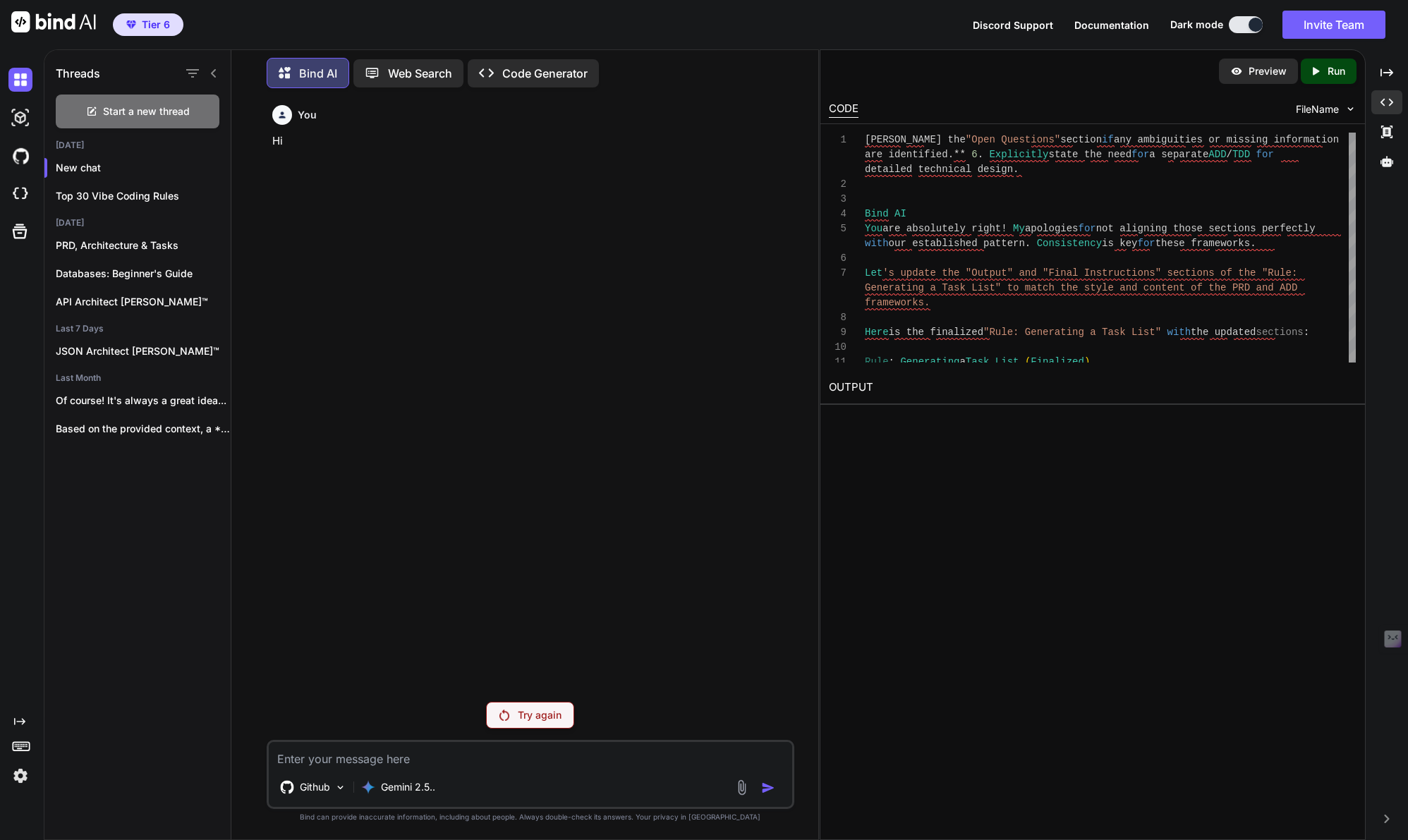
click at [535, 715] on p "Try again" at bounding box center [539, 715] width 43 height 14
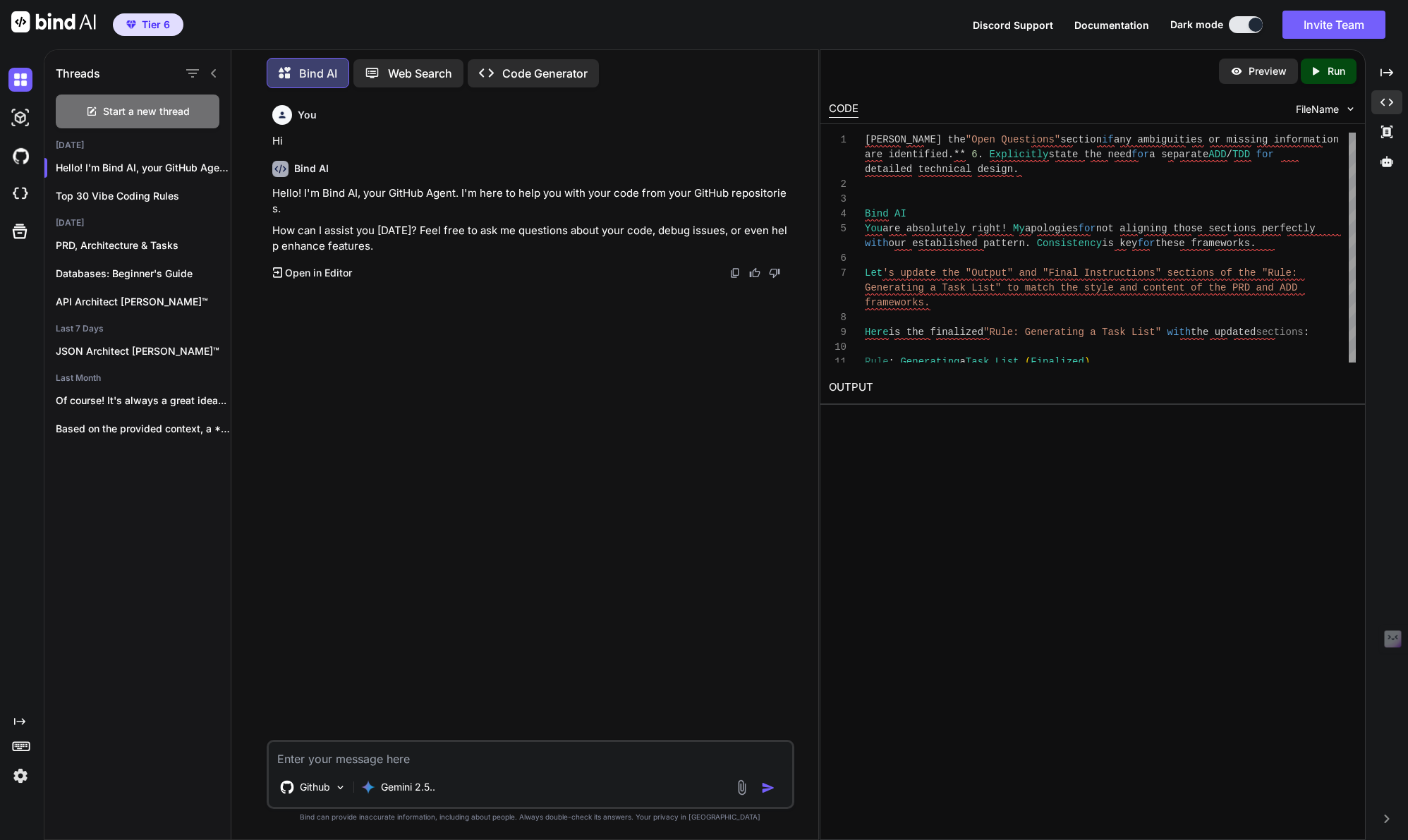
click at [1351, 107] on img at bounding box center [1350, 109] width 12 height 12
click at [298, 762] on textarea at bounding box center [530, 755] width 524 height 25
type textarea "Can you see our Top 30 Vibe Coding Rules file?"
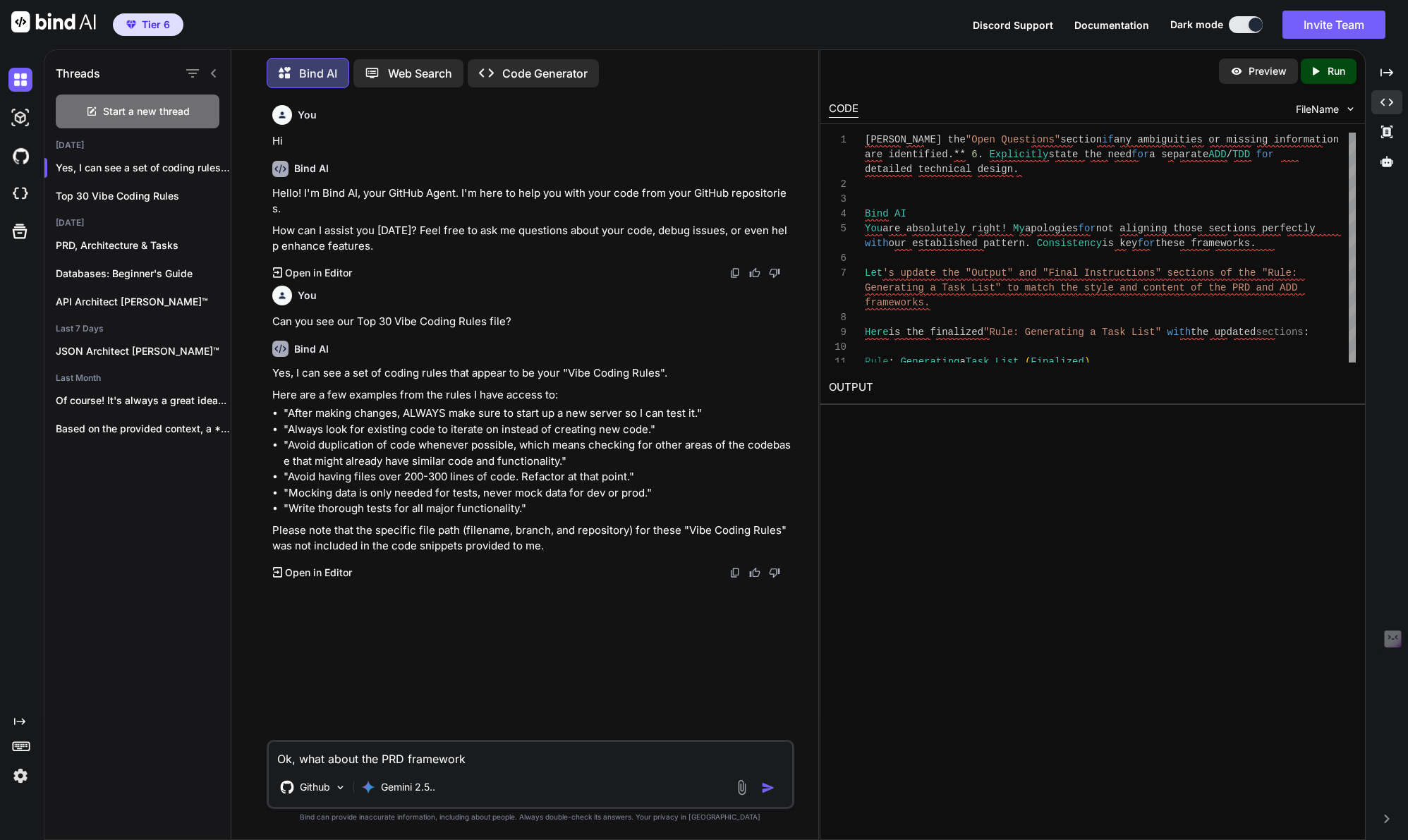
type textarea "Ok, what about the PRD framework?"
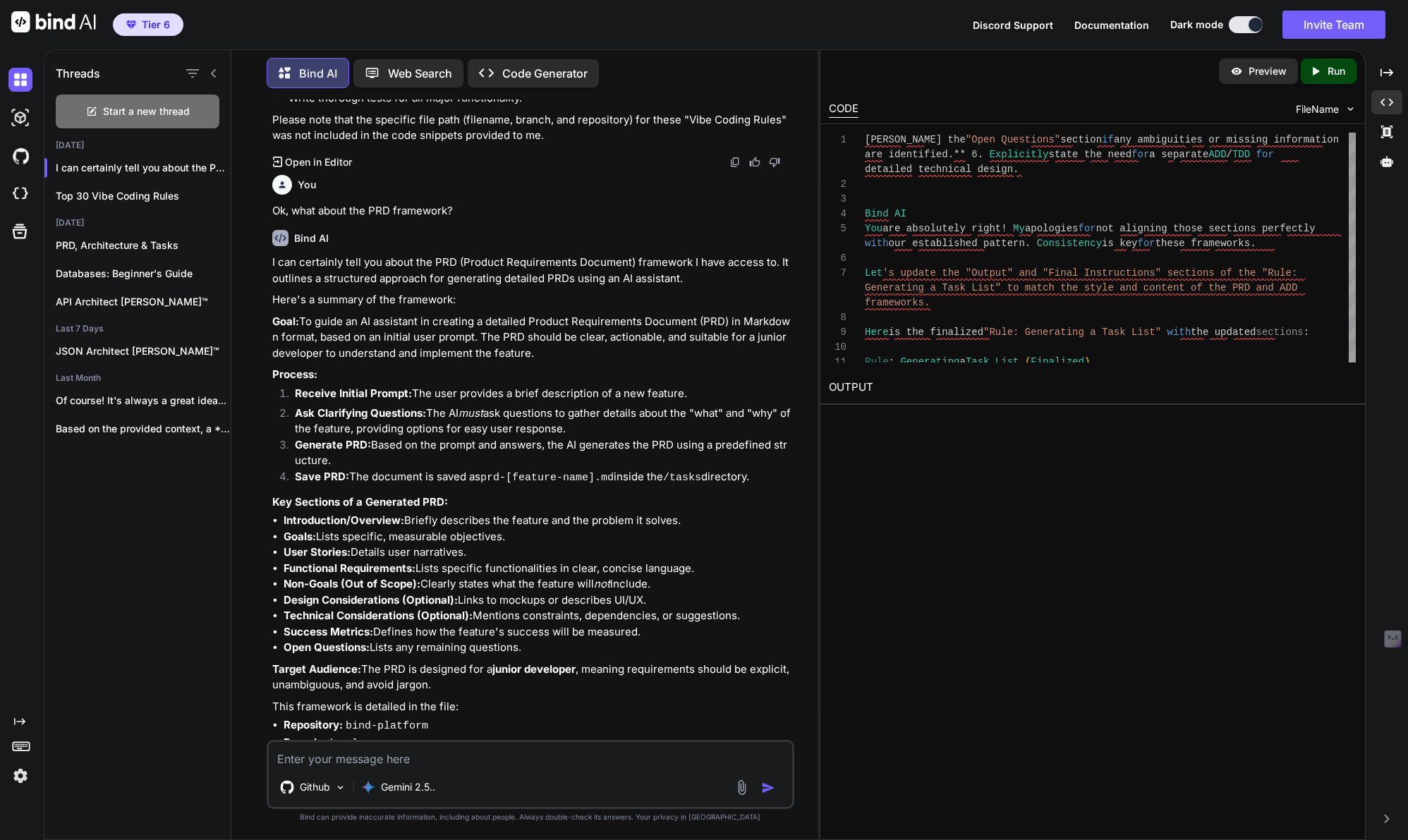
scroll to position [461, 0]
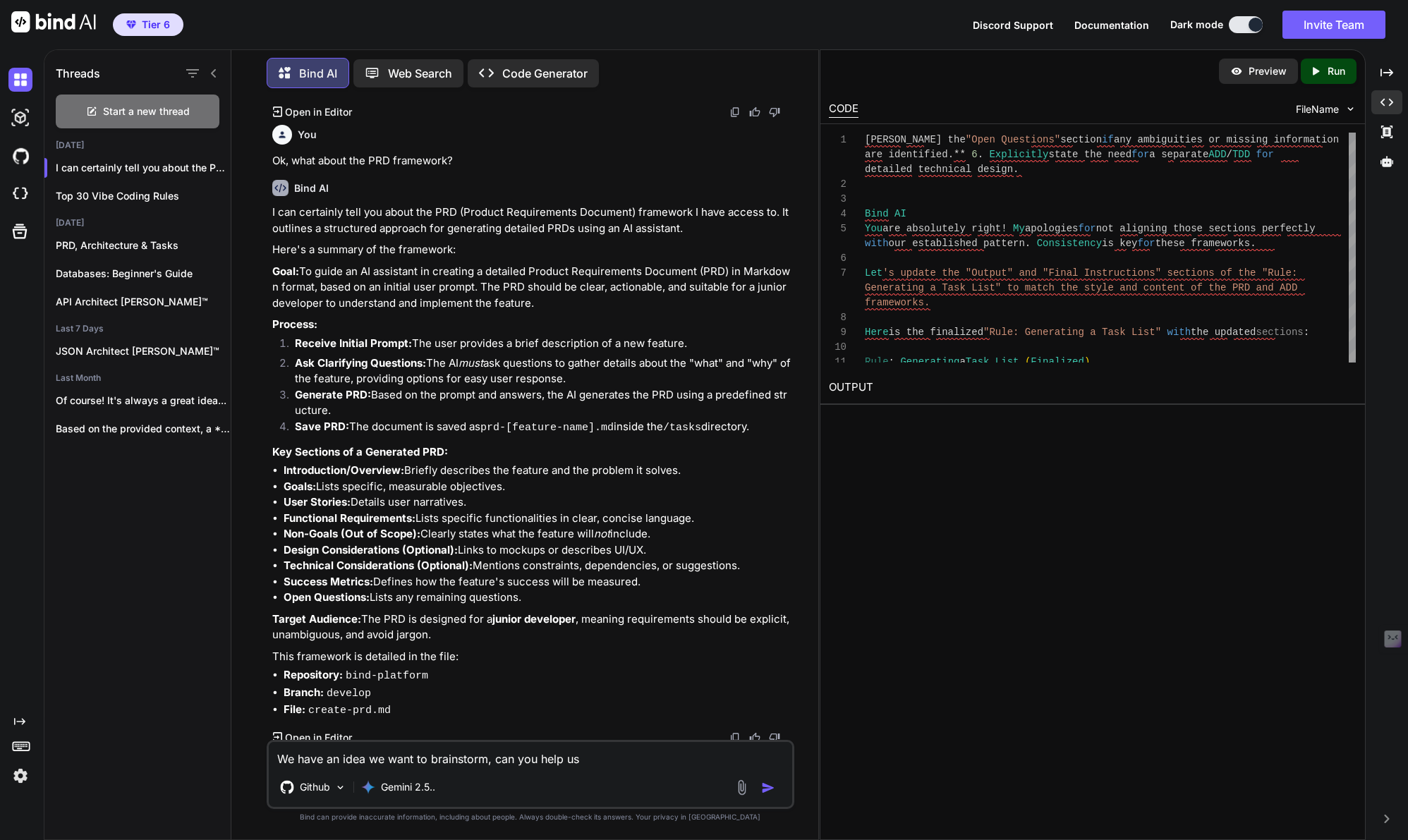
type textarea "We have an idea we want to brainstorm, can you help us?"
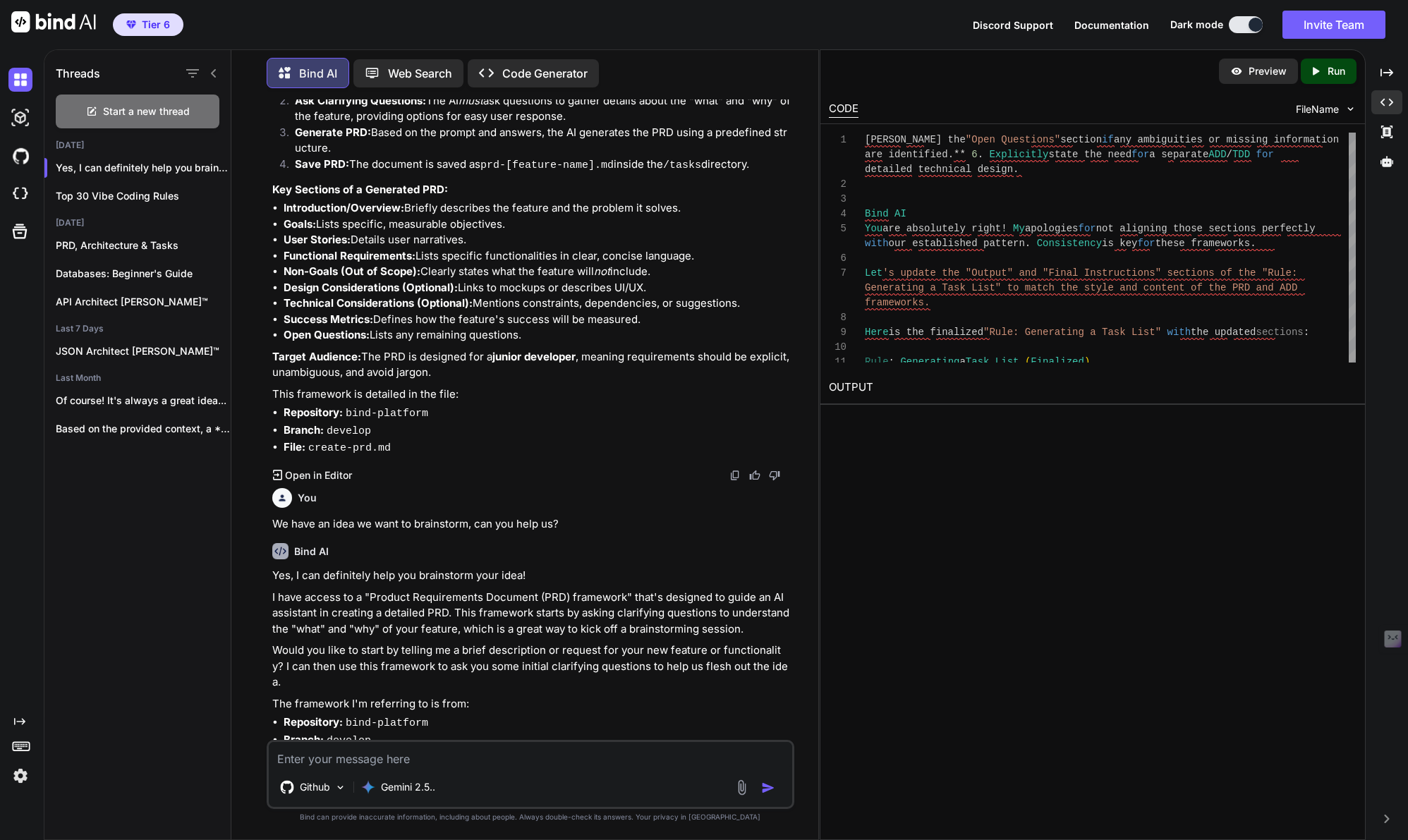
scroll to position [751, 0]
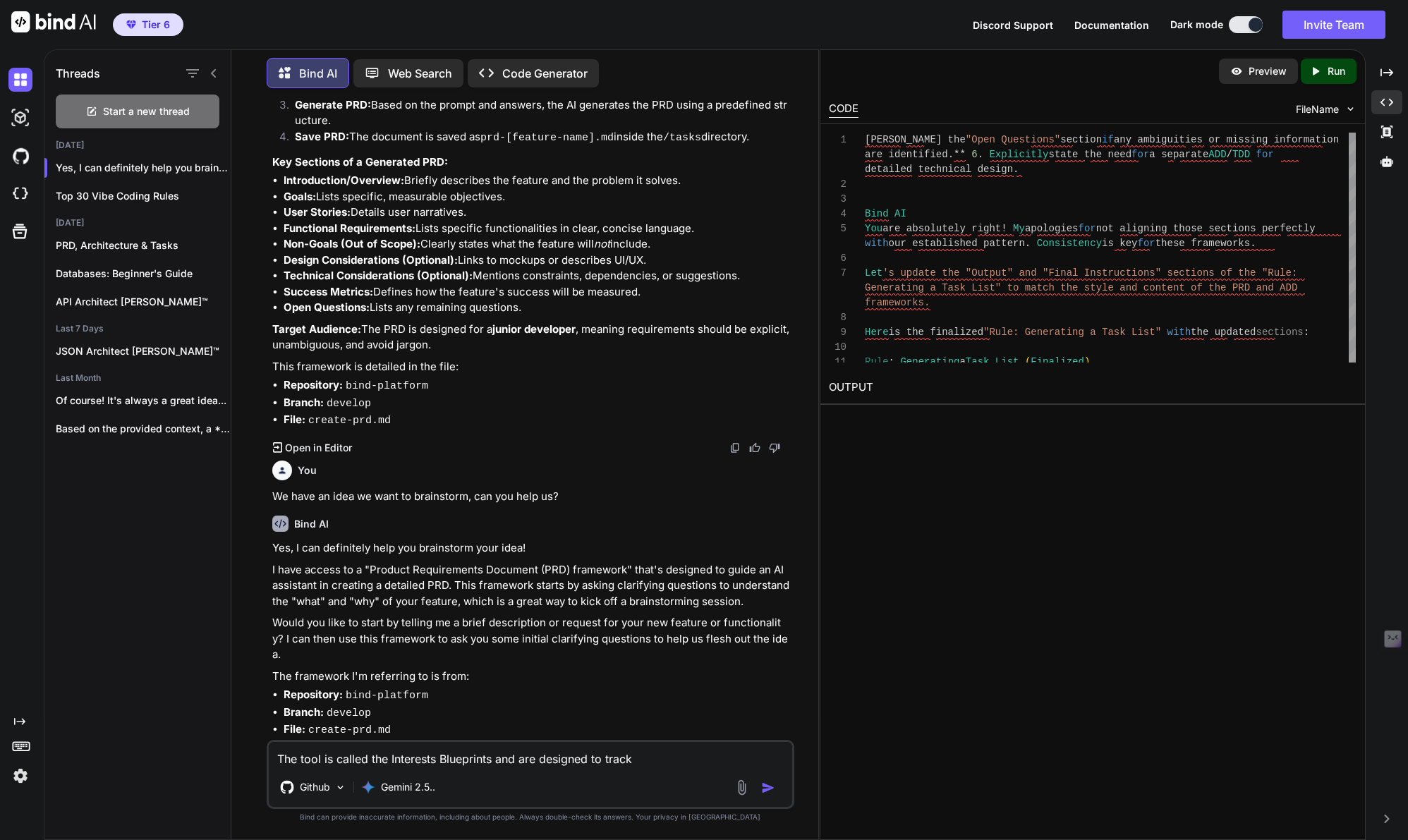
click at [661, 759] on textarea "The tool is called the Interests Blueprints and are designed to track" at bounding box center [530, 755] width 524 height 25
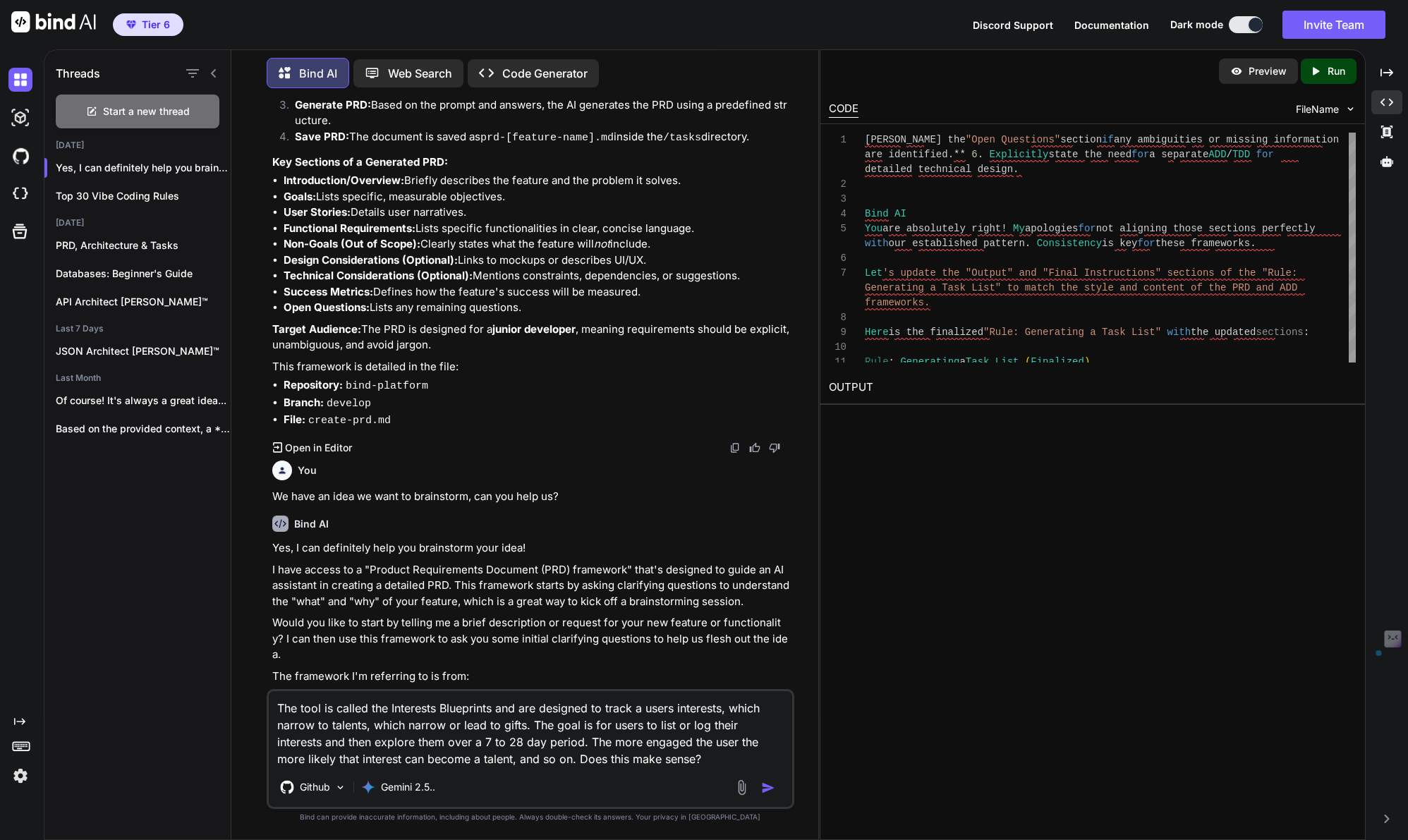
type textarea "The tool is called the Interests Blueprints and are designed to track a users i…"
click at [763, 786] on img "button" at bounding box center [767, 787] width 14 height 14
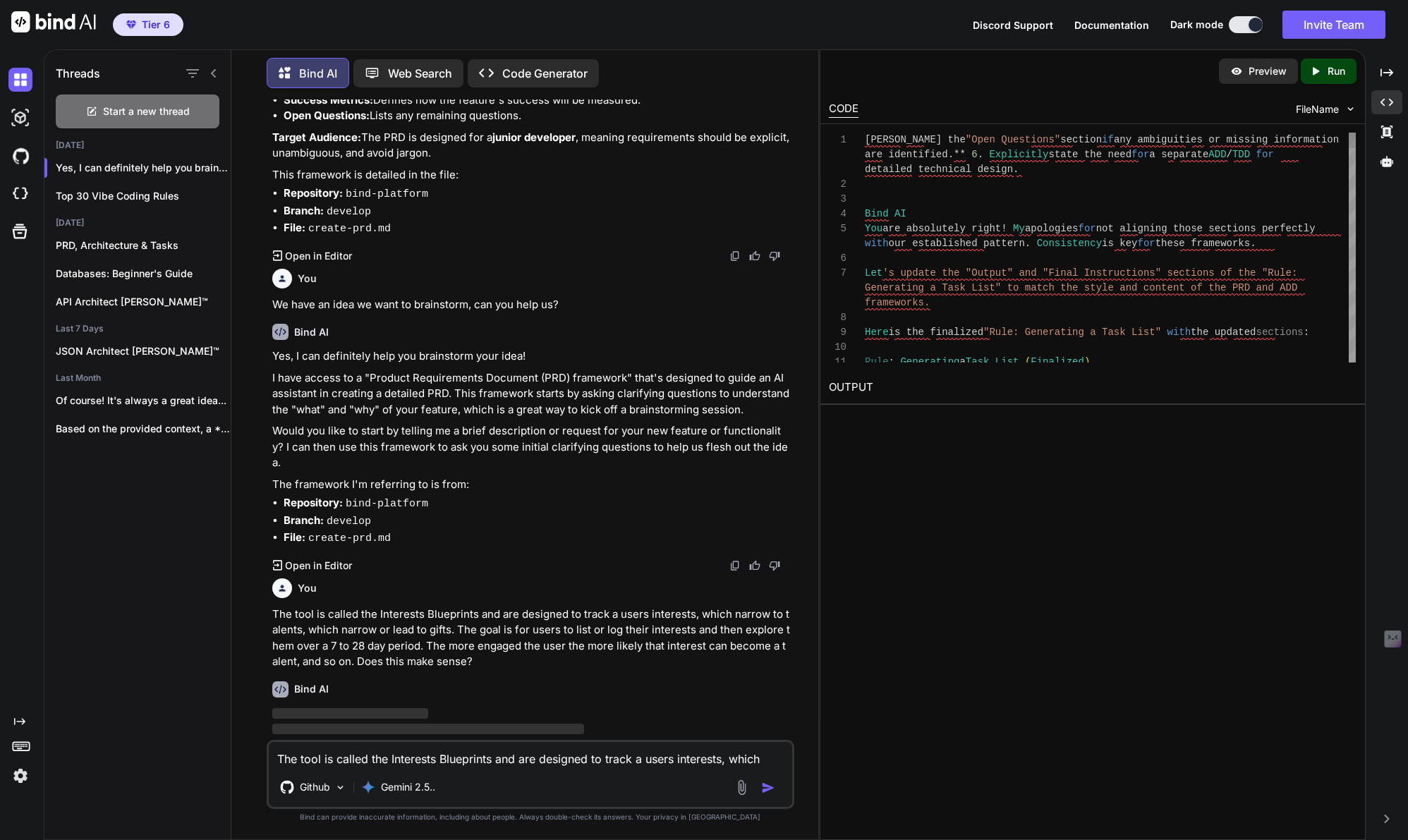
scroll to position [947, 0]
